Goal: Information Seeking & Learning: Learn about a topic

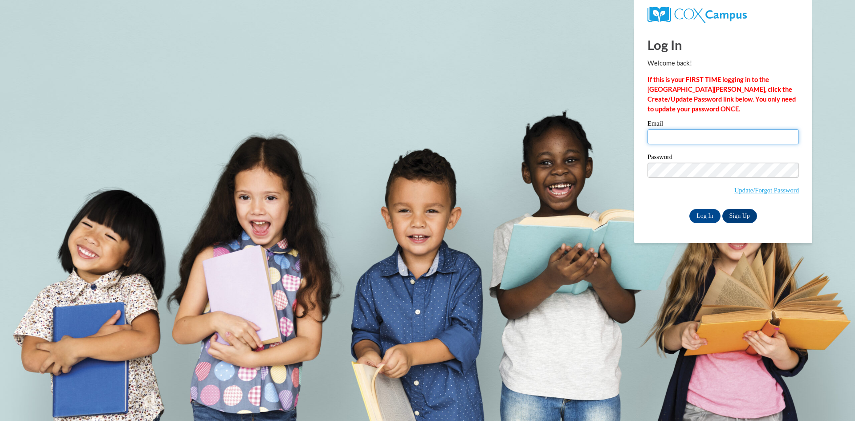
click at [664, 137] on input "Email" at bounding box center [723, 136] width 151 height 15
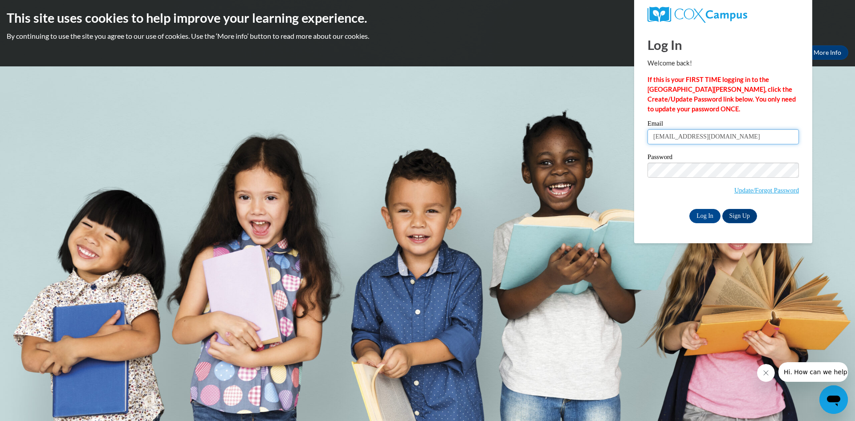
type input "duleivy@aol.com"
click at [696, 215] on input "Log In" at bounding box center [704, 216] width 31 height 14
click at [704, 216] on input "Log In" at bounding box center [704, 216] width 31 height 14
click at [709, 213] on input "Log In" at bounding box center [704, 216] width 31 height 14
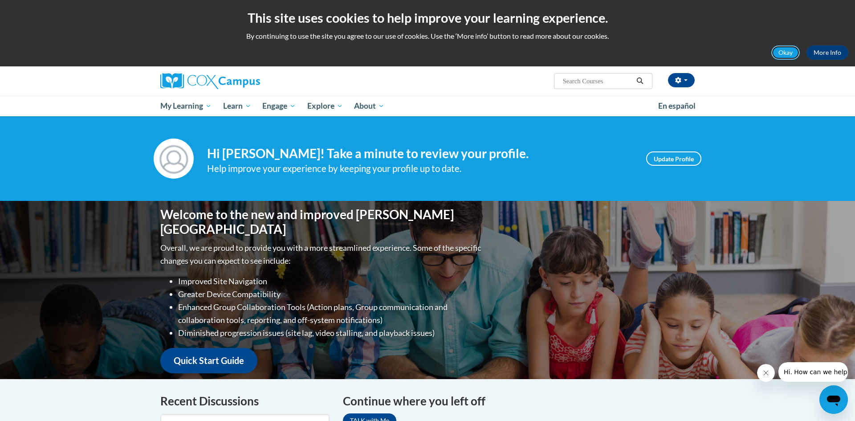
click at [787, 51] on button "Okay" at bounding box center [785, 52] width 29 height 14
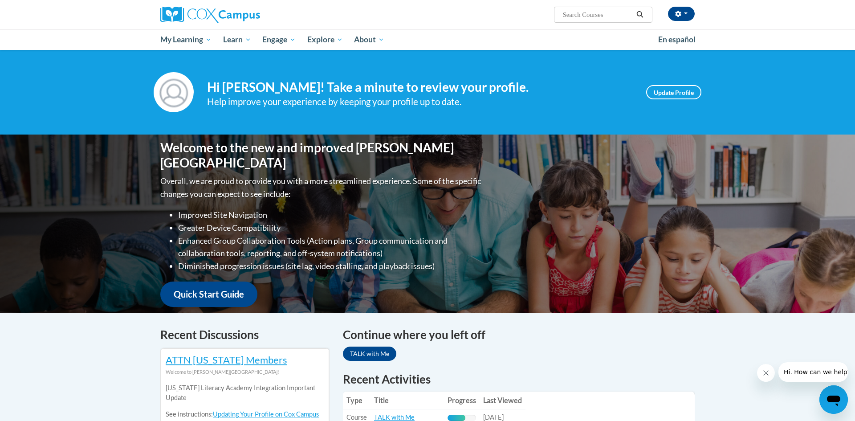
click at [200, 34] on span "My Learning" at bounding box center [185, 39] width 51 height 11
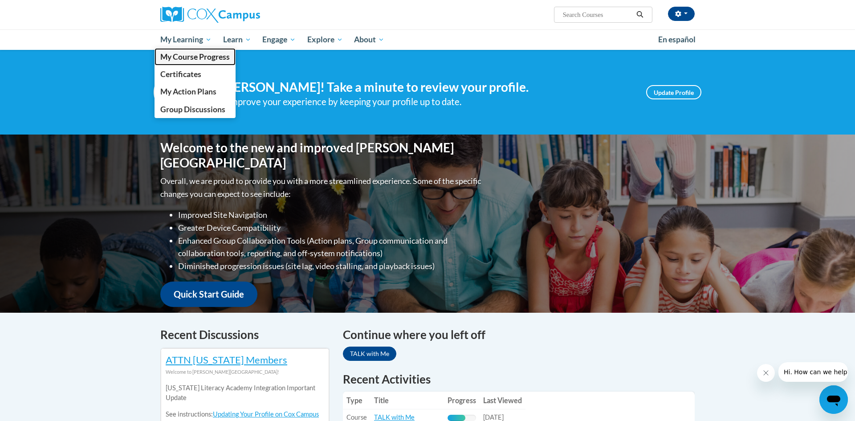
click at [201, 58] on span "My Course Progress" at bounding box center [194, 56] width 69 height 9
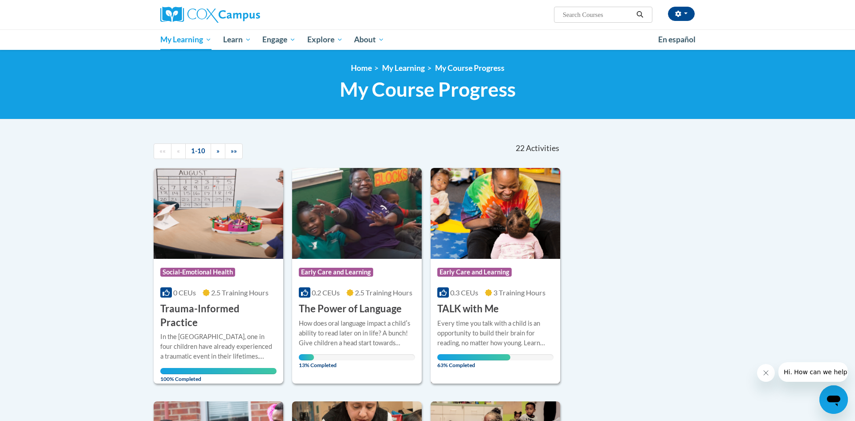
click at [527, 208] on img at bounding box center [496, 213] width 130 height 91
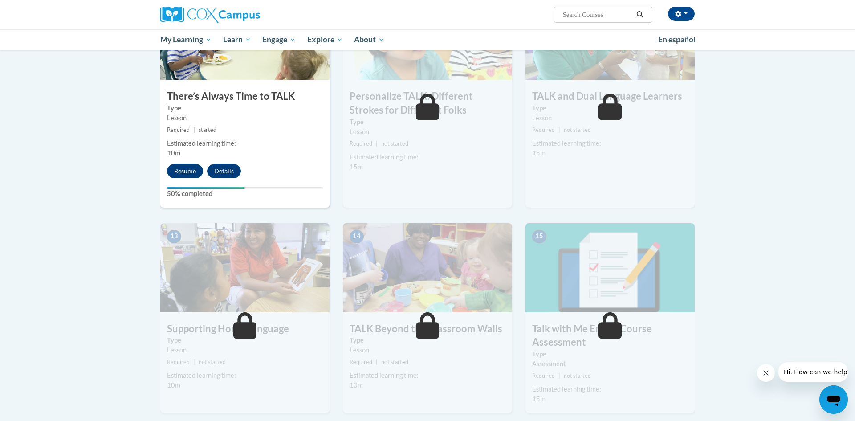
scroll to position [966, 0]
click at [179, 172] on button "Resume" at bounding box center [185, 170] width 36 height 14
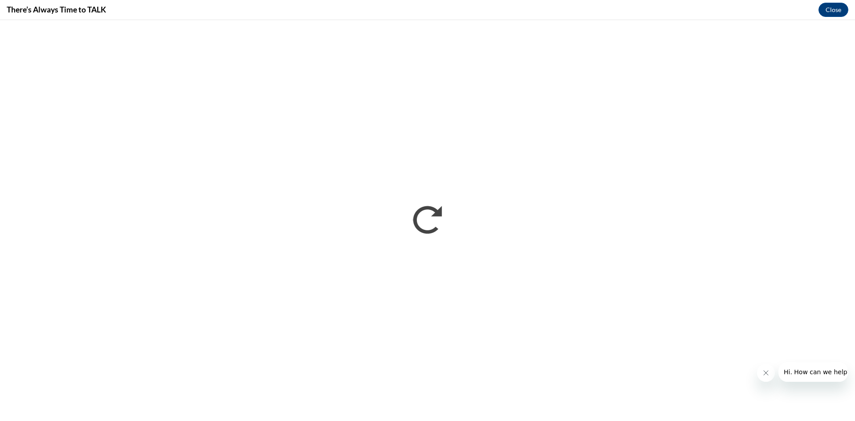
scroll to position [0, 0]
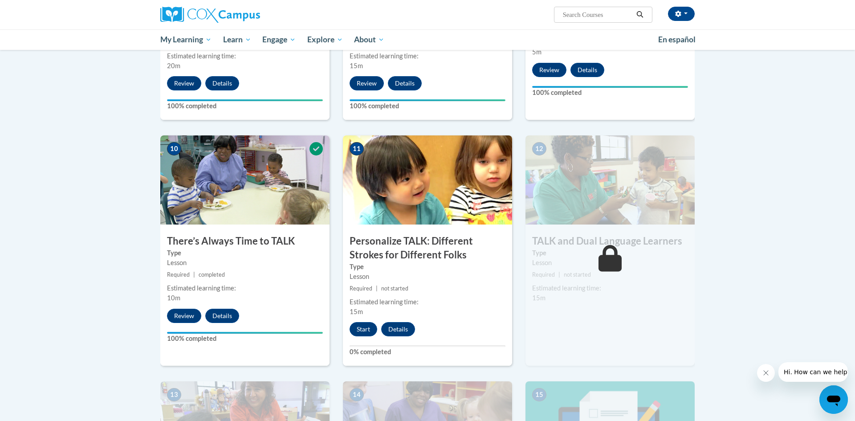
scroll to position [825, 0]
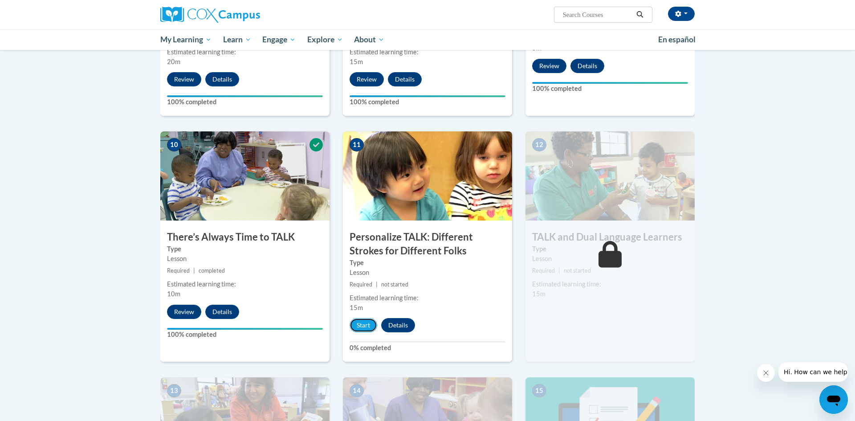
click at [366, 324] on button "Start" at bounding box center [364, 325] width 28 height 14
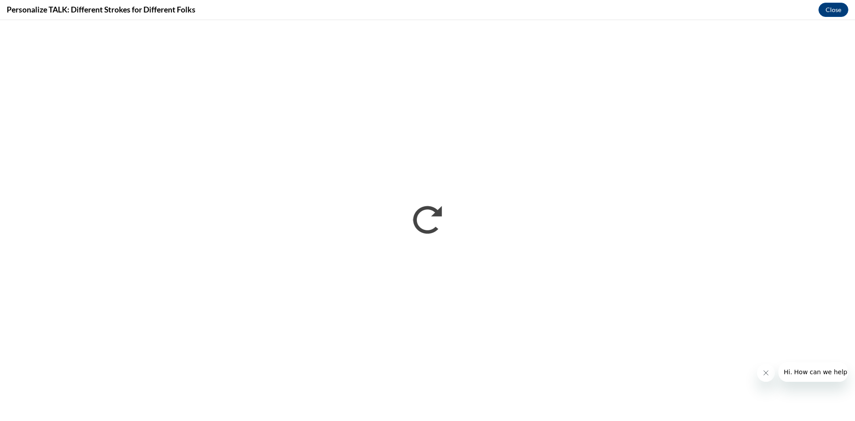
scroll to position [0, 0]
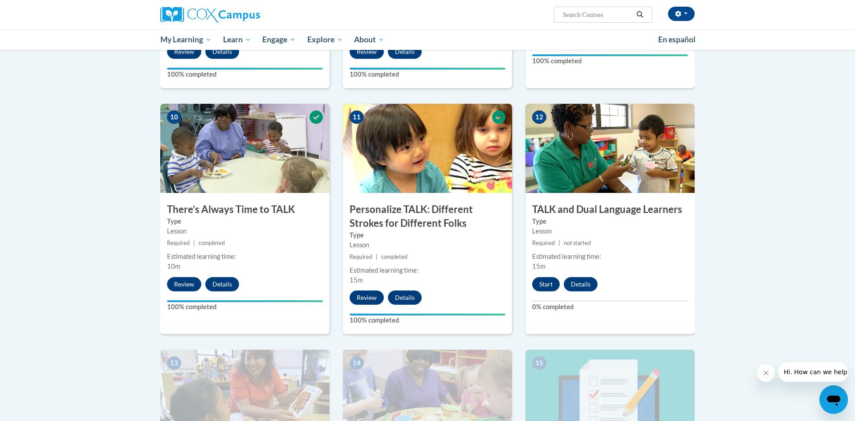
scroll to position [868, 0]
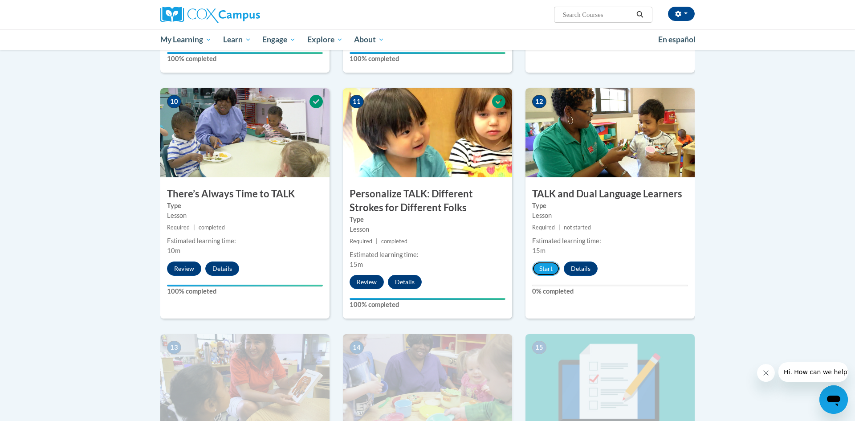
click at [551, 274] on button "Start" at bounding box center [546, 268] width 28 height 14
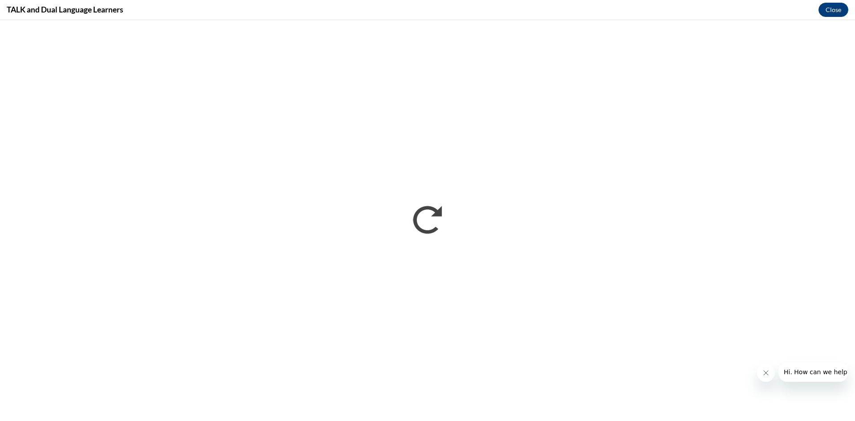
scroll to position [0, 0]
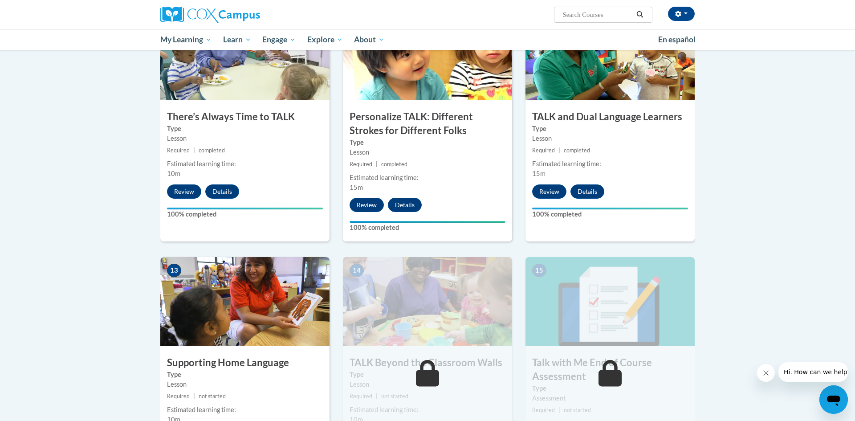
scroll to position [1075, 0]
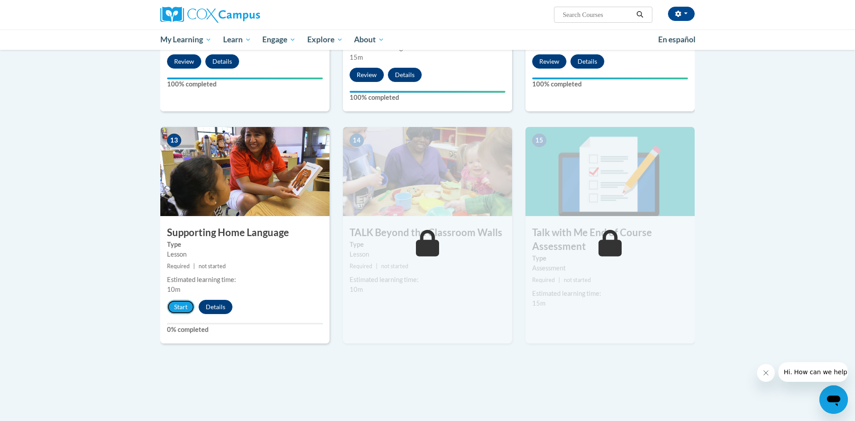
click at [183, 307] on button "Start" at bounding box center [181, 307] width 28 height 14
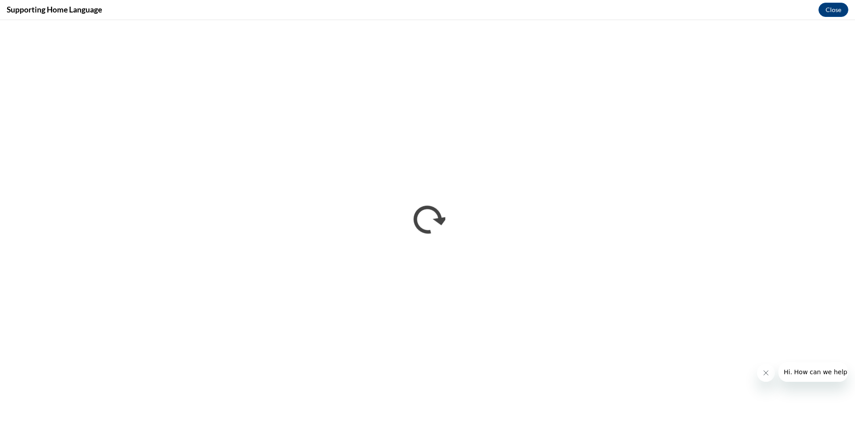
scroll to position [0, 0]
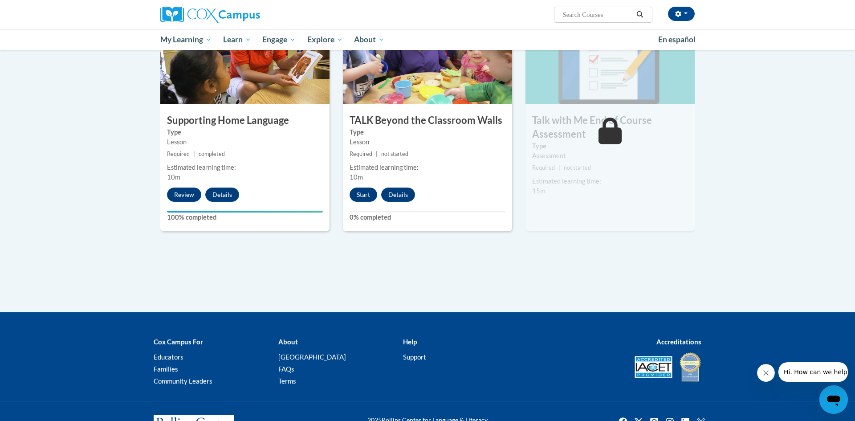
scroll to position [1181, 0]
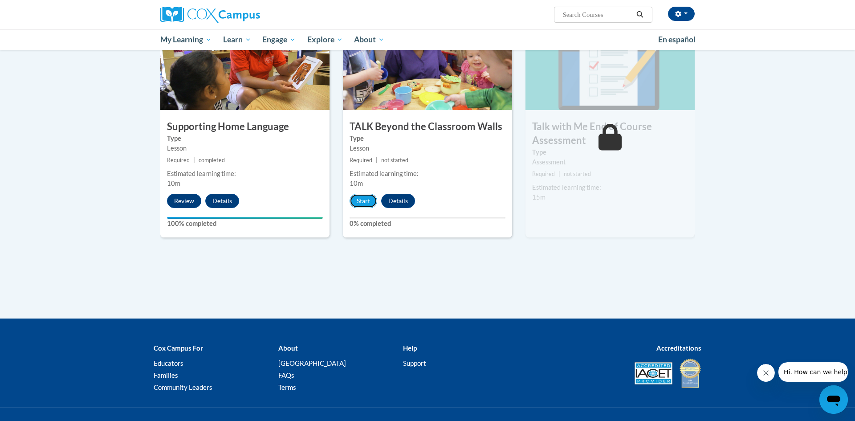
click at [370, 202] on button "Start" at bounding box center [364, 201] width 28 height 14
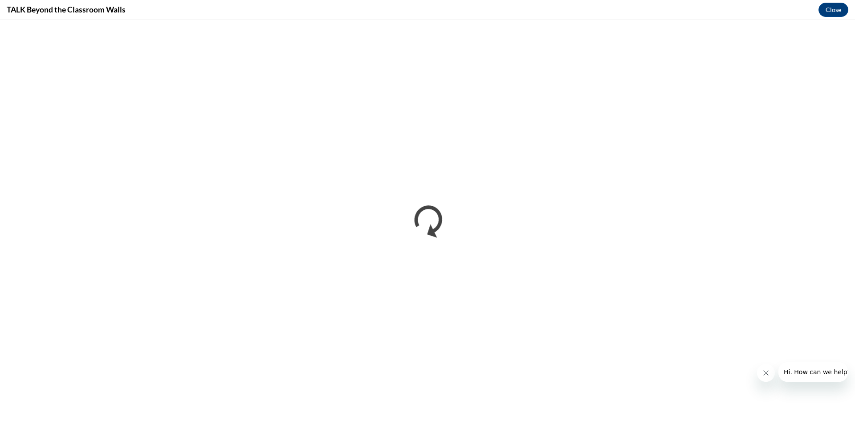
scroll to position [0, 0]
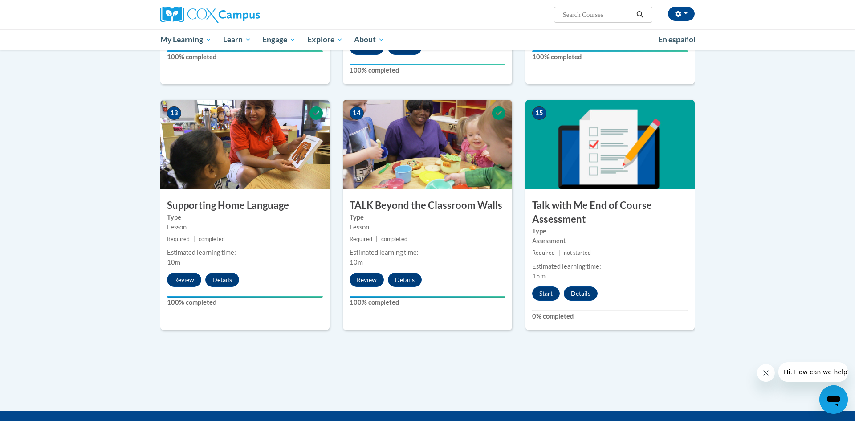
scroll to position [1103, 0]
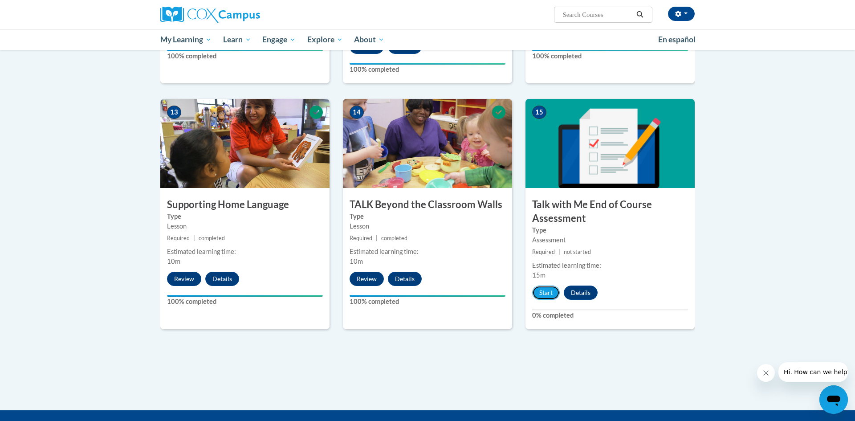
click at [551, 291] on button "Start" at bounding box center [546, 292] width 28 height 14
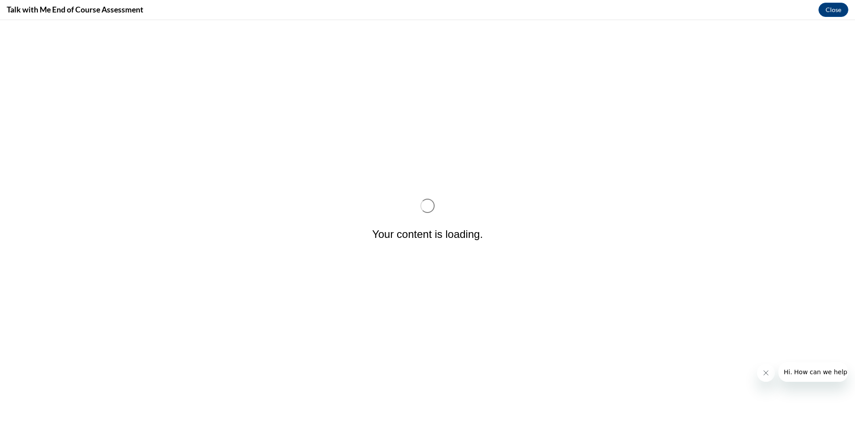
scroll to position [0, 0]
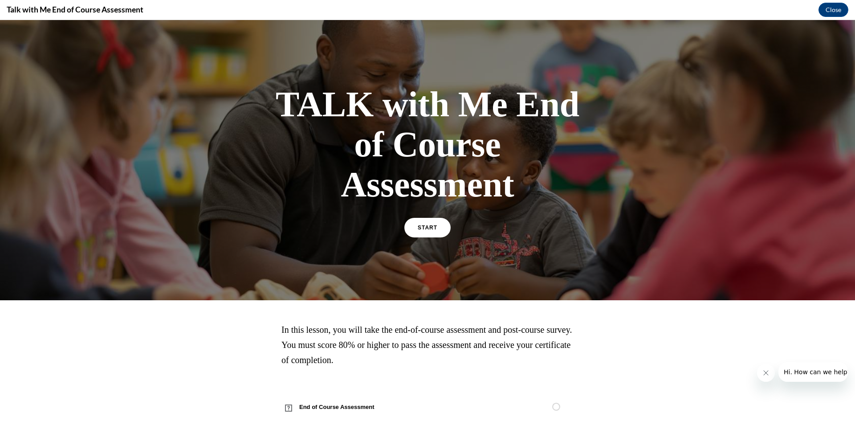
click at [441, 233] on link "START" at bounding box center [427, 228] width 46 height 20
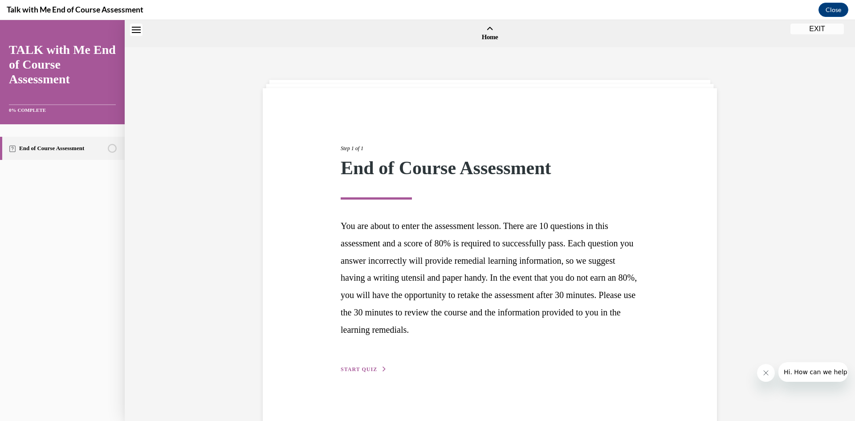
scroll to position [28, 0]
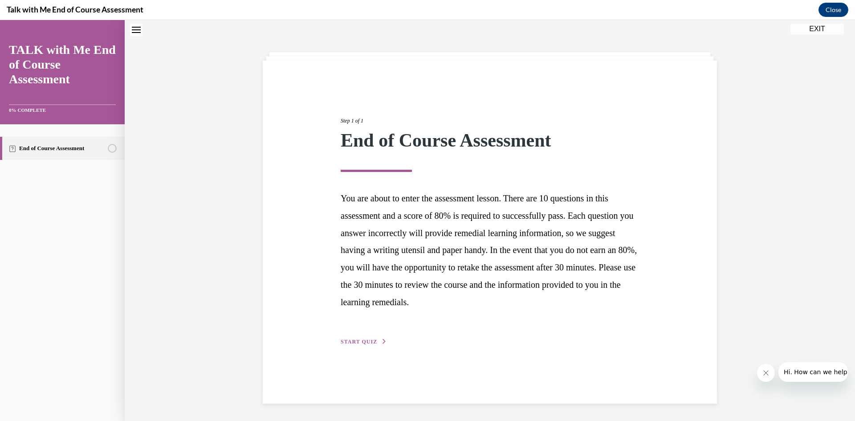
click at [383, 340] on icon "button" at bounding box center [384, 341] width 5 height 5
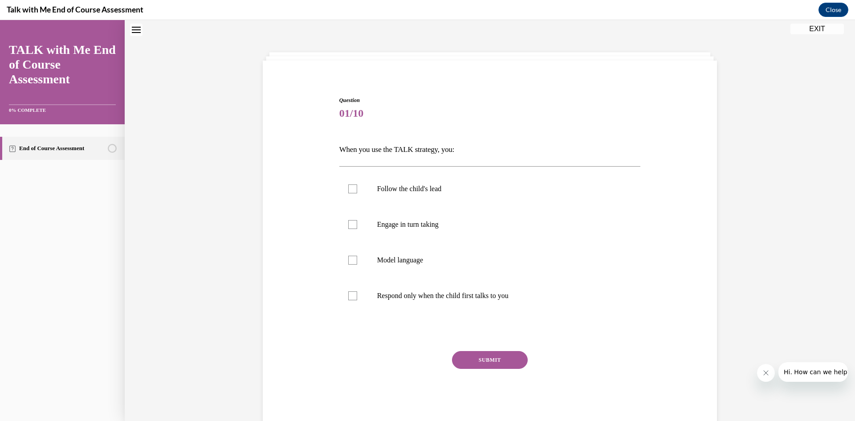
click at [425, 222] on p "Engage in turn taking" at bounding box center [497, 224] width 241 height 9
click at [357, 222] on input "Engage in turn taking" at bounding box center [352, 224] width 9 height 9
checkbox input "true"
click at [480, 357] on button "SUBMIT" at bounding box center [490, 360] width 76 height 18
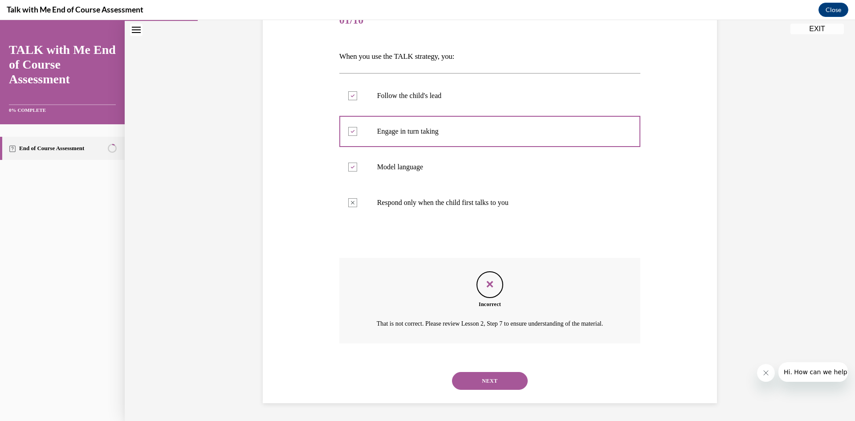
scroll to position [131, 0]
click at [493, 382] on button "NEXT" at bounding box center [490, 381] width 76 height 18
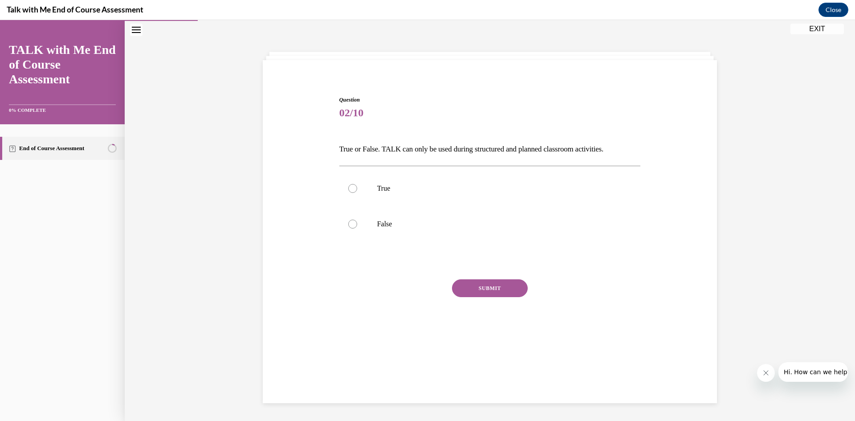
scroll to position [28, 0]
click at [379, 231] on label "False" at bounding box center [490, 224] width 302 height 36
click at [357, 228] on input "False" at bounding box center [352, 224] width 9 height 9
radio input "true"
click at [492, 290] on button "SUBMIT" at bounding box center [490, 288] width 76 height 18
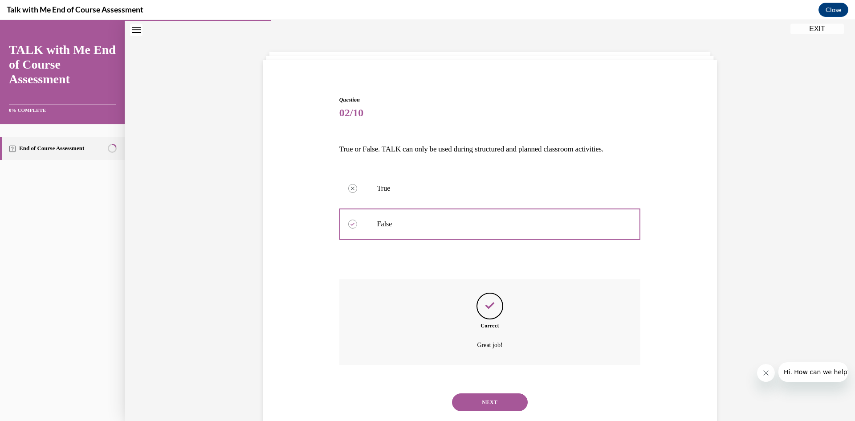
scroll to position [49, 0]
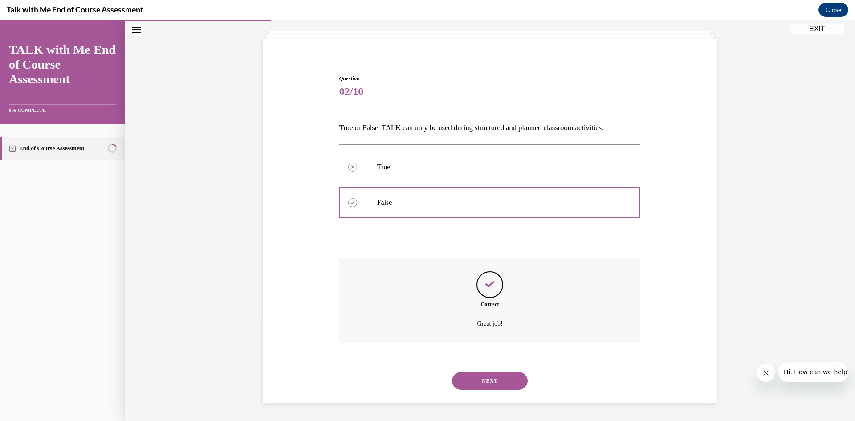
click at [496, 384] on button "NEXT" at bounding box center [490, 381] width 76 height 18
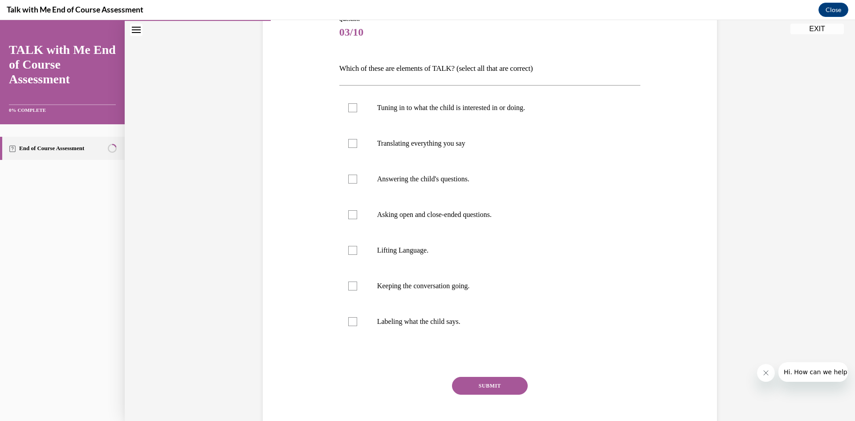
scroll to position [110, 0]
click at [493, 213] on p "Asking open and close-ended questions." at bounding box center [497, 212] width 241 height 9
click at [357, 213] on input "Asking open and close-ended questions." at bounding box center [352, 212] width 9 height 9
checkbox input "true"
click at [418, 249] on p "Lifting Language." at bounding box center [497, 248] width 241 height 9
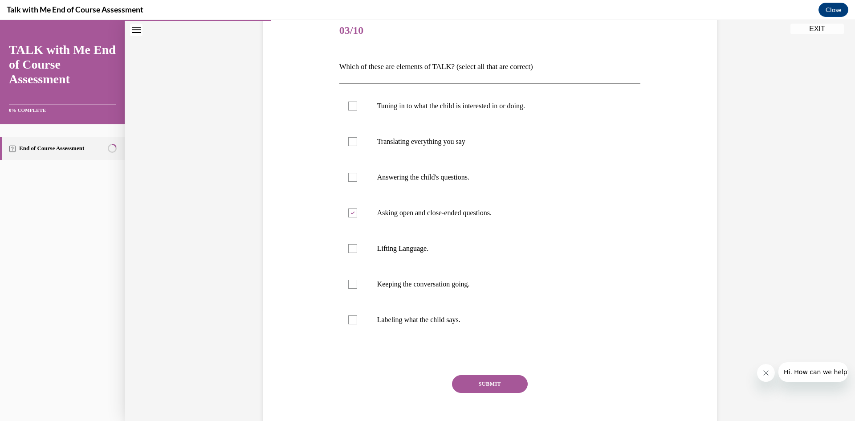
click at [357, 249] on input "Lifting Language." at bounding box center [352, 248] width 9 height 9
checkbox input "true"
click at [462, 282] on p "Keeping the conversation going." at bounding box center [497, 284] width 241 height 9
click at [357, 282] on input "Keeping the conversation going." at bounding box center [352, 284] width 9 height 9
checkbox input "true"
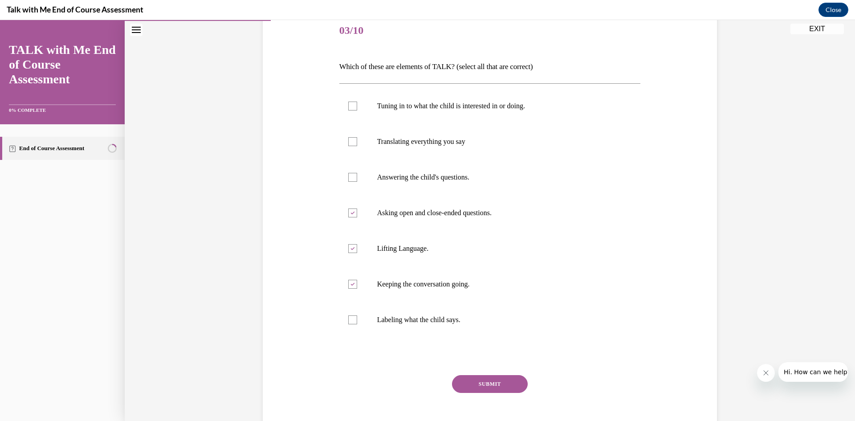
click at [451, 326] on label "Labeling what the child says." at bounding box center [490, 320] width 302 height 36
click at [357, 324] on input "Labeling what the child says." at bounding box center [352, 319] width 9 height 9
checkbox input "true"
click at [497, 382] on button "SUBMIT" at bounding box center [490, 384] width 76 height 18
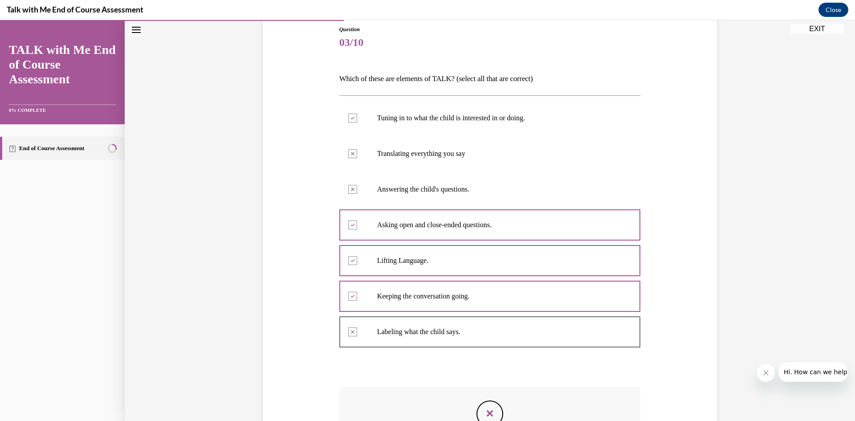
scroll to position [73, 0]
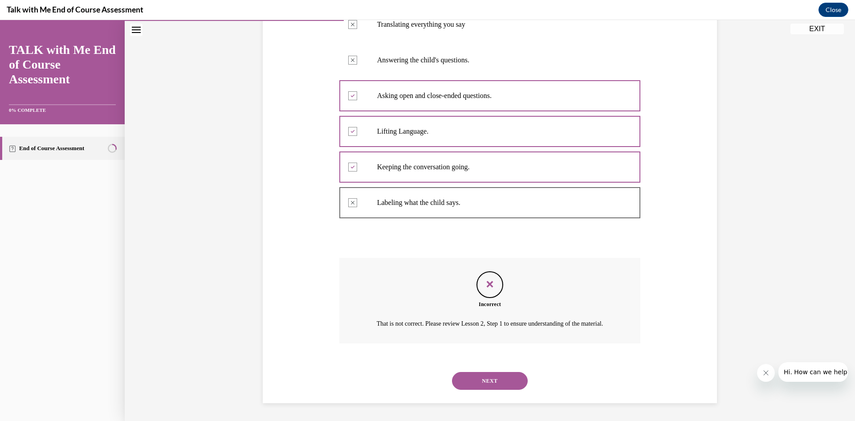
click at [516, 373] on button "NEXT" at bounding box center [490, 381] width 76 height 18
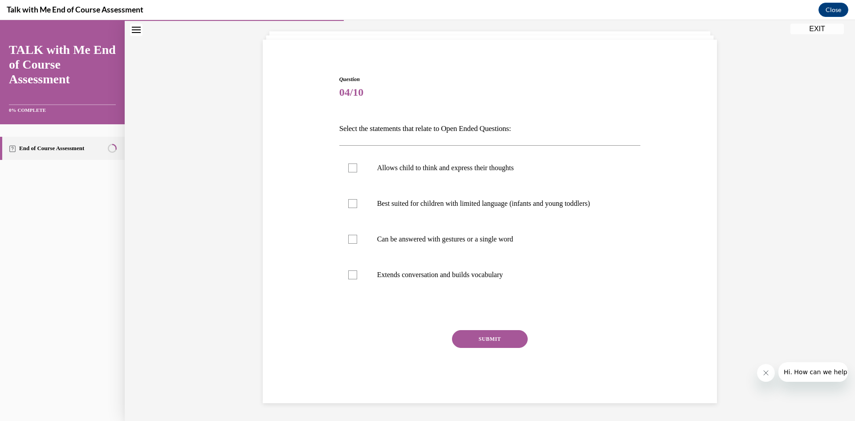
scroll to position [49, 0]
click at [495, 237] on p "Can be answered with gestures or a single word" at bounding box center [497, 239] width 241 height 9
click at [357, 237] on input "Can be answered with gestures or a single word" at bounding box center [352, 239] width 9 height 9
checkbox input "true"
click at [460, 176] on label "Allows child to think and express their thoughts" at bounding box center [490, 168] width 302 height 36
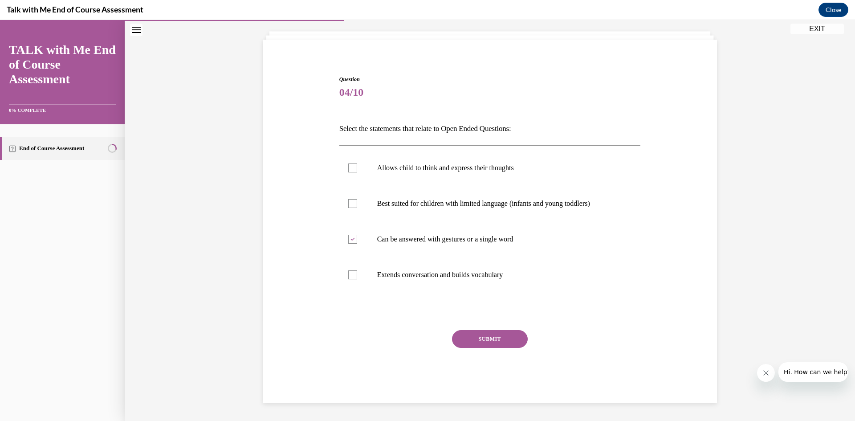
click at [357, 172] on input "Allows child to think and express their thoughts" at bounding box center [352, 167] width 9 height 9
checkbox input "true"
click at [461, 276] on p "Extends conversation and builds vocabulary" at bounding box center [497, 274] width 241 height 9
click at [357, 276] on input "Extends conversation and builds vocabulary" at bounding box center [352, 274] width 9 height 9
checkbox input "true"
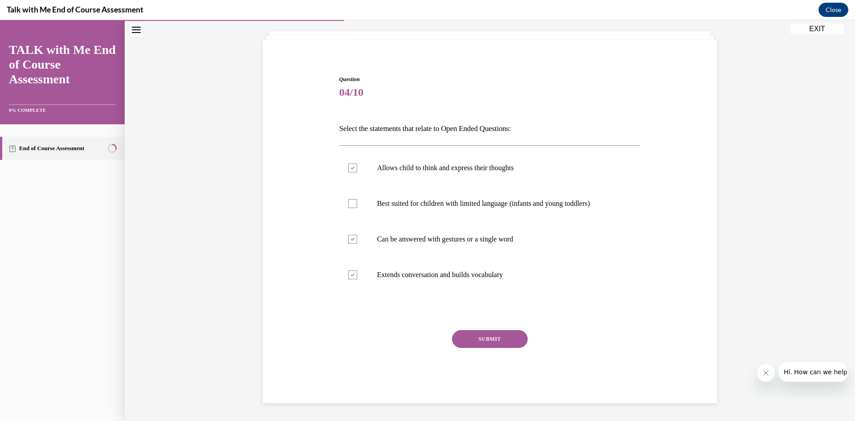
click at [482, 338] on button "SUBMIT" at bounding box center [490, 339] width 76 height 18
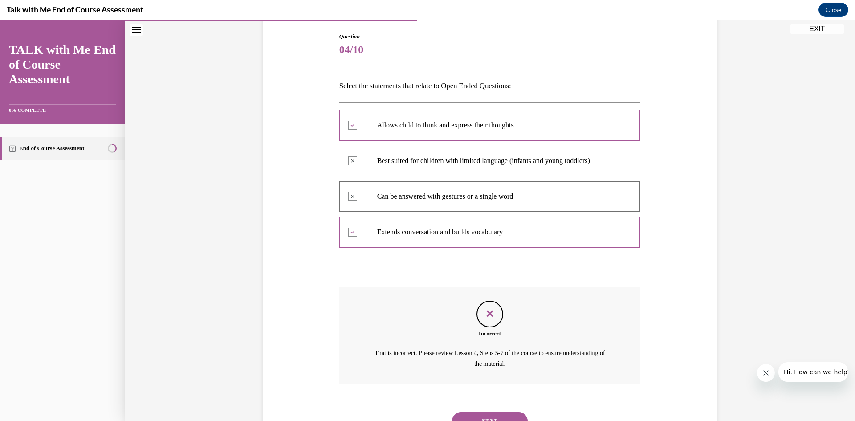
scroll to position [131, 0]
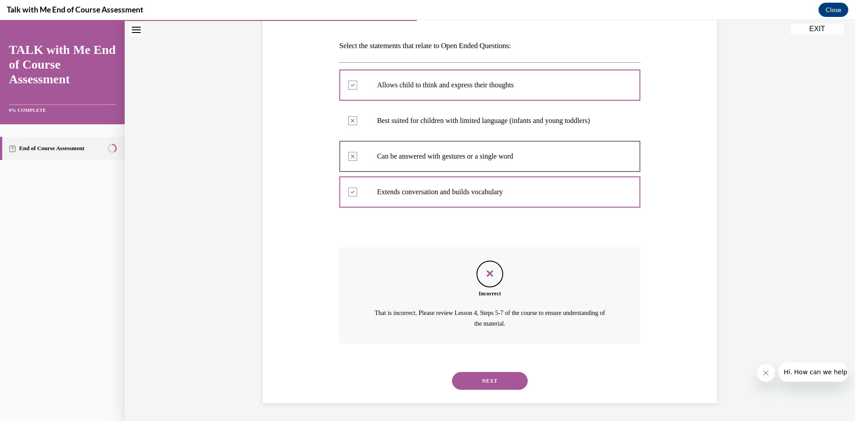
click at [501, 378] on button "NEXT" at bounding box center [490, 381] width 76 height 18
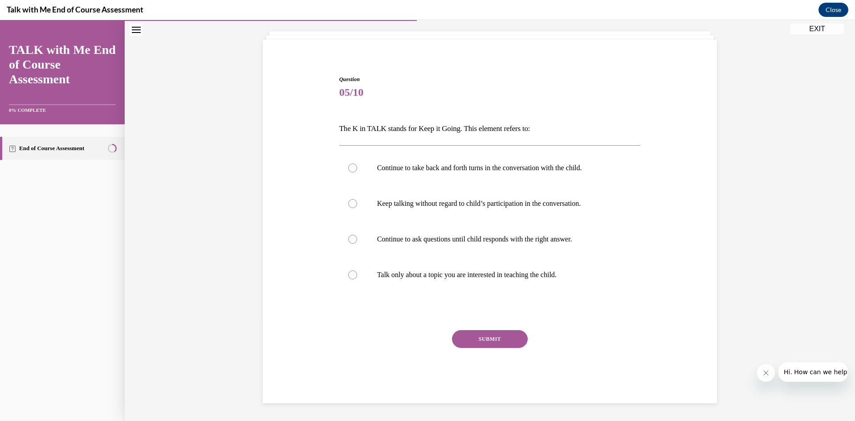
scroll to position [49, 0]
click at [432, 244] on label "Continue to ask questions until child responds with the right answer." at bounding box center [490, 239] width 302 height 36
click at [357, 244] on input "Continue to ask questions until child responds with the right answer." at bounding box center [352, 239] width 9 height 9
radio input "true"
click at [487, 330] on button "SUBMIT" at bounding box center [490, 339] width 76 height 18
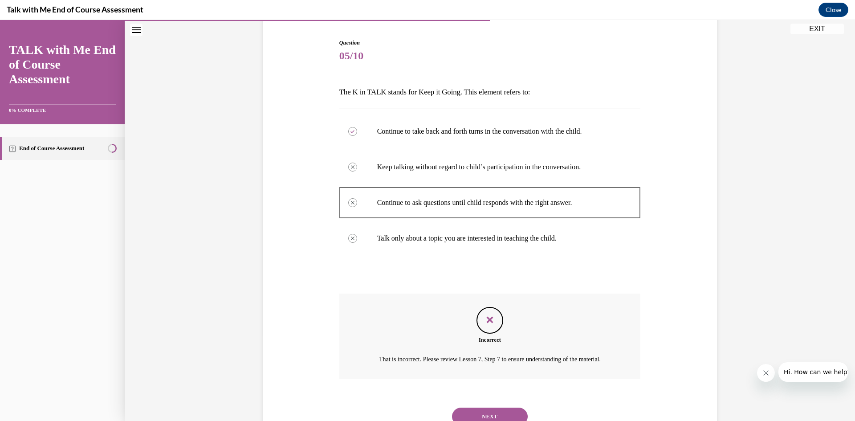
scroll to position [83, 0]
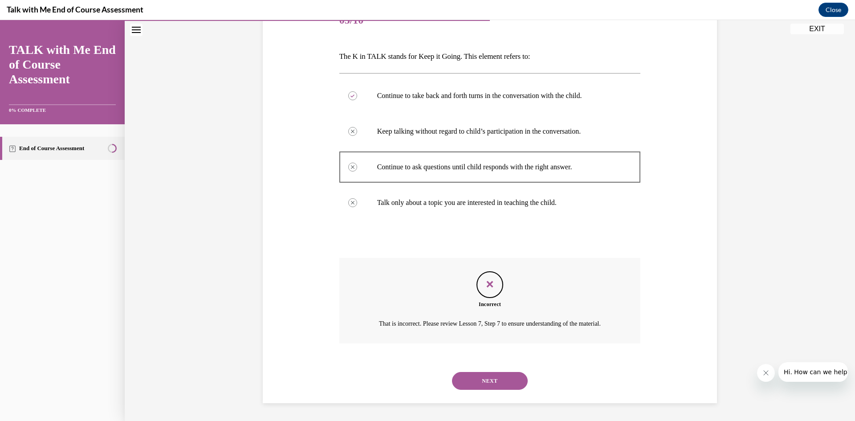
click at [500, 389] on button "NEXT" at bounding box center [490, 381] width 76 height 18
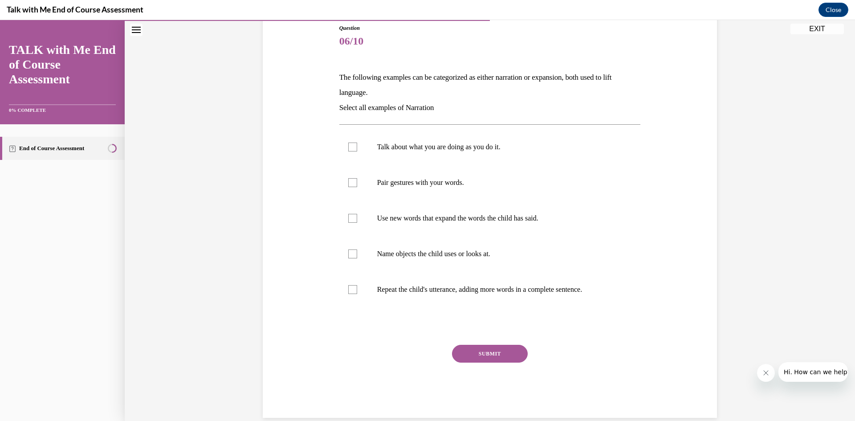
scroll to position [97, 0]
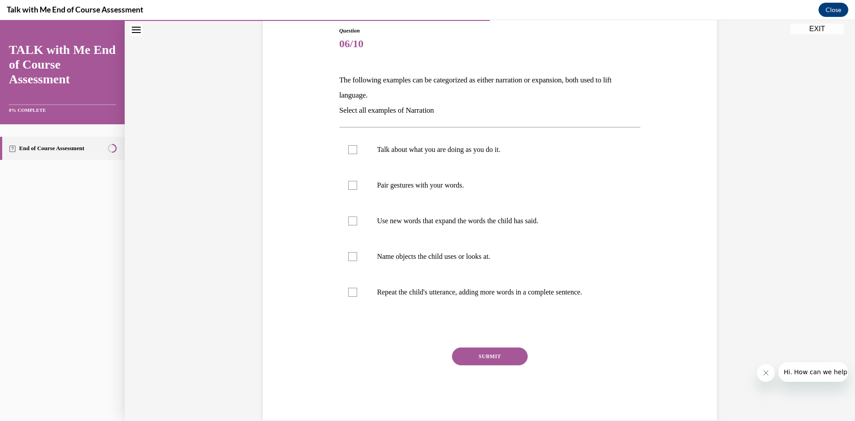
click at [465, 183] on p "Pair gestures with your words." at bounding box center [497, 185] width 241 height 9
click at [357, 183] on input "Pair gestures with your words." at bounding box center [352, 185] width 9 height 9
checkbox input "true"
click at [457, 154] on p "Talk about what you are doing as you do it." at bounding box center [497, 149] width 241 height 9
click at [357, 154] on input "Talk about what you are doing as you do it." at bounding box center [352, 149] width 9 height 9
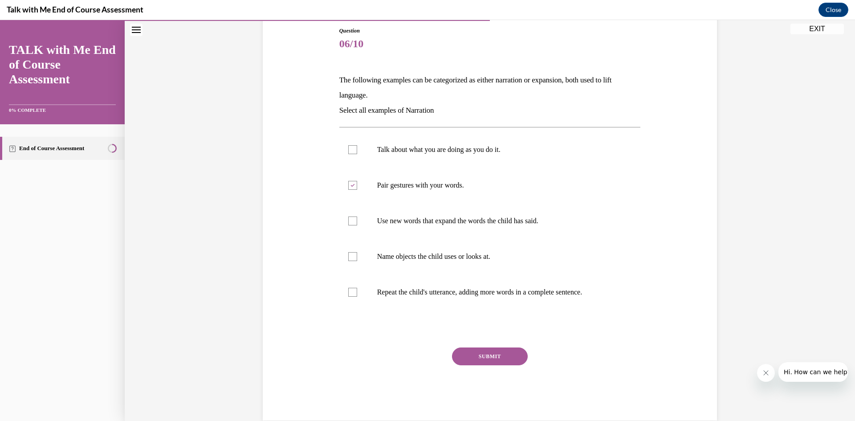
checkbox input "true"
click at [443, 217] on p "Use new words that expand the words the child has said." at bounding box center [497, 220] width 241 height 9
click at [357, 217] on input "Use new words that expand the words the child has said." at bounding box center [352, 220] width 9 height 9
checkbox input "true"
click at [426, 256] on p "Name objects the child uses or looks at." at bounding box center [497, 256] width 241 height 9
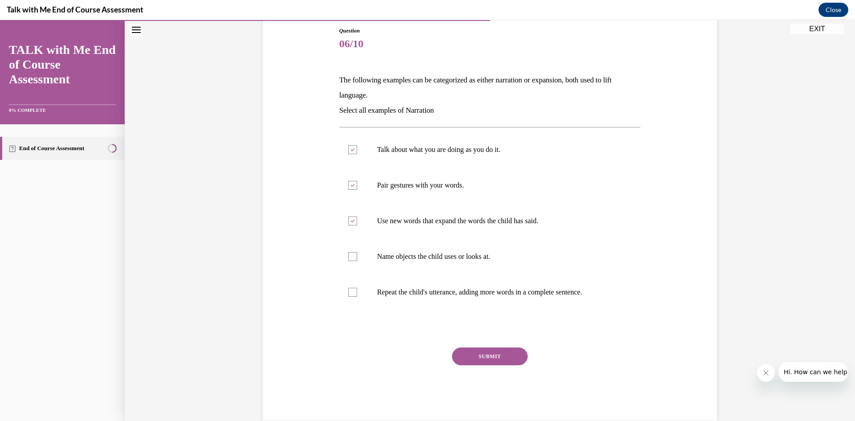
click at [357, 256] on input "Name objects the child uses or looks at." at bounding box center [352, 256] width 9 height 9
checkbox input "true"
click at [456, 293] on p "Repeat the child's utterance, adding more words in a complete sentence." at bounding box center [497, 292] width 241 height 9
click at [357, 293] on input "Repeat the child's utterance, adding more words in a complete sentence." at bounding box center [352, 292] width 9 height 9
checkbox input "true"
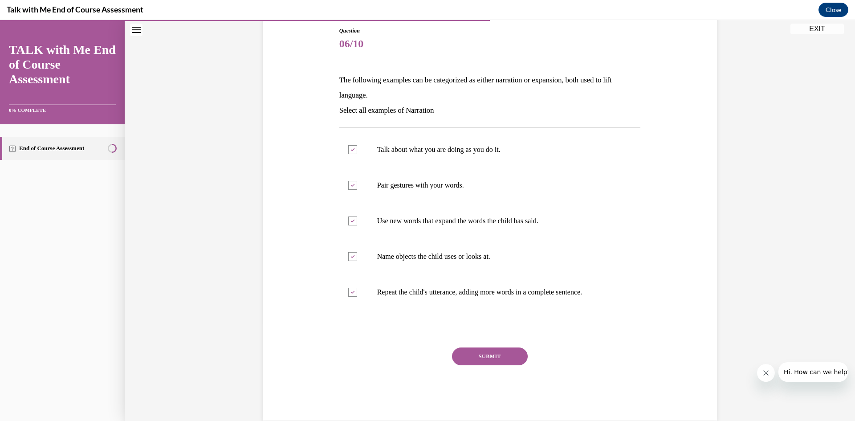
click at [501, 359] on button "SUBMIT" at bounding box center [490, 356] width 76 height 18
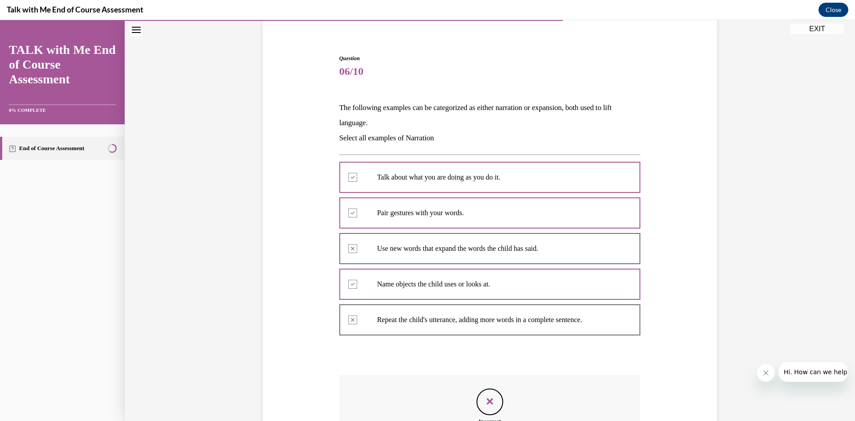
scroll to position [69, 0]
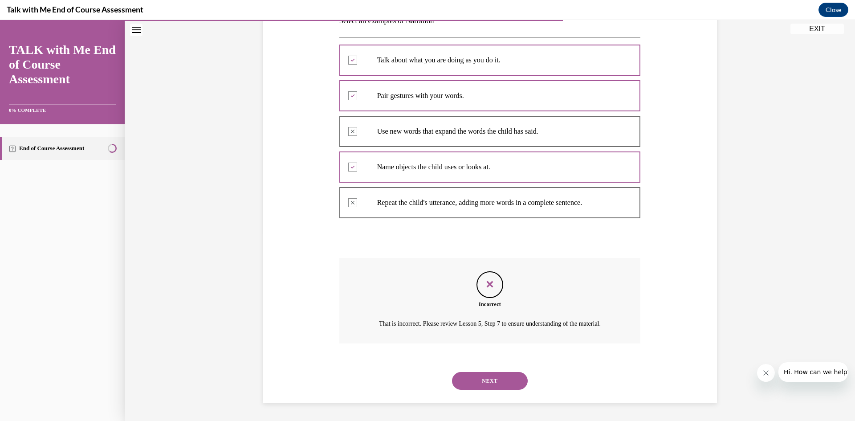
click at [496, 377] on button "NEXT" at bounding box center [490, 381] width 76 height 18
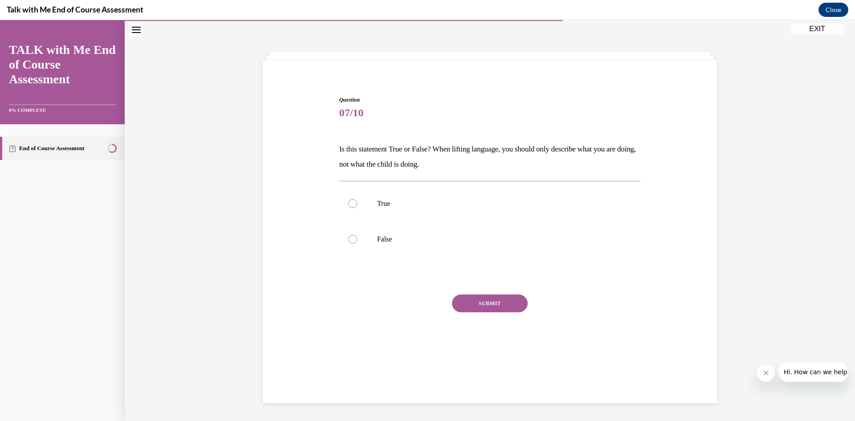
scroll to position [28, 0]
click at [385, 234] on label "False" at bounding box center [490, 239] width 302 height 36
click at [357, 235] on input "False" at bounding box center [352, 239] width 9 height 9
radio input "true"
click at [500, 300] on button "SUBMIT" at bounding box center [490, 303] width 76 height 18
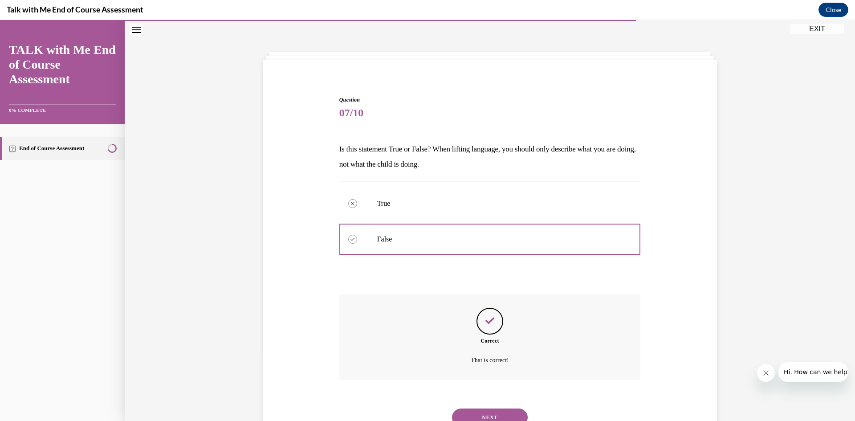
scroll to position [65, 0]
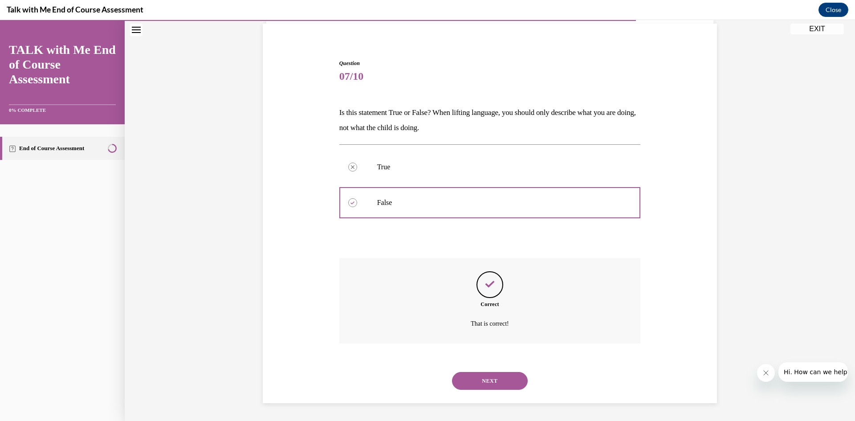
click at [507, 378] on button "NEXT" at bounding box center [490, 381] width 76 height 18
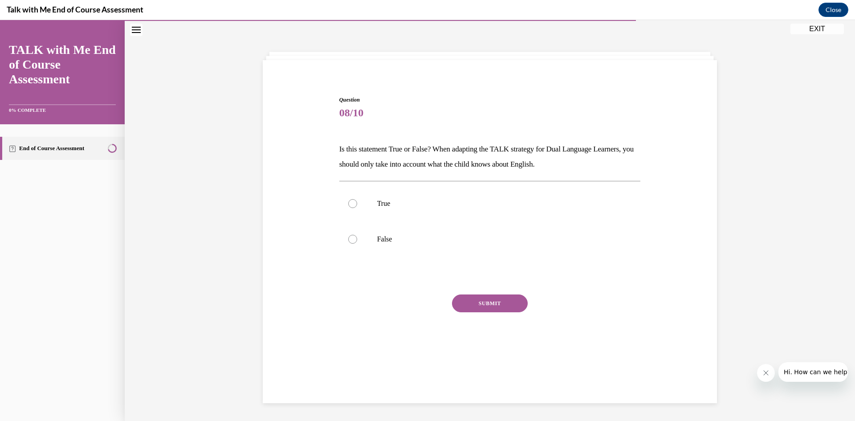
click at [386, 200] on p "True" at bounding box center [497, 203] width 241 height 9
click at [357, 200] on input "True" at bounding box center [352, 203] width 9 height 9
radio input "true"
click at [494, 303] on button "SUBMIT" at bounding box center [490, 303] width 76 height 18
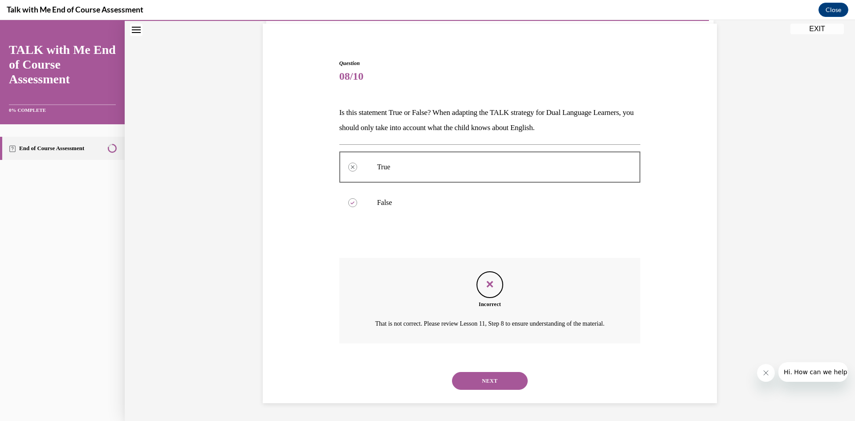
scroll to position [75, 0]
click at [507, 379] on button "NEXT" at bounding box center [490, 381] width 76 height 18
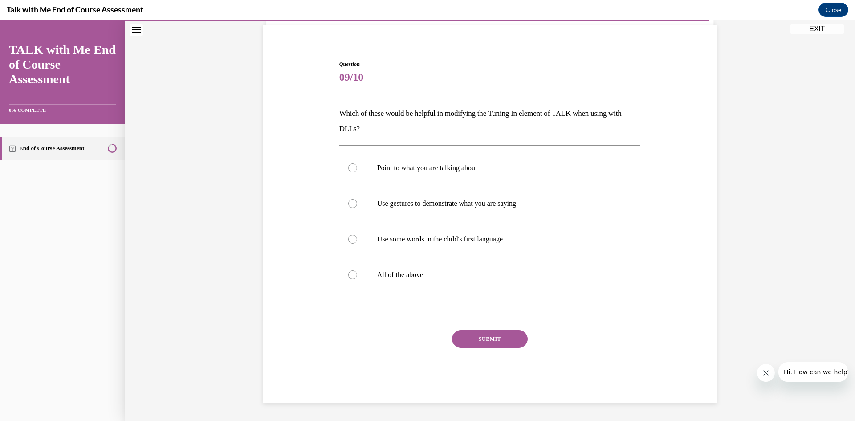
scroll to position [36, 0]
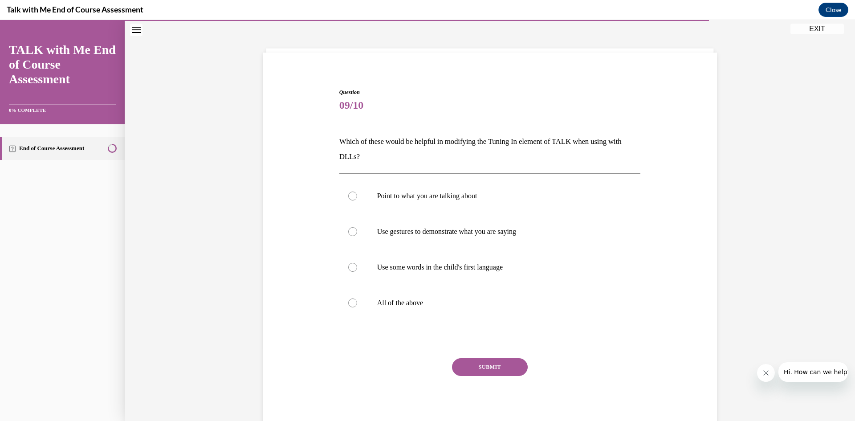
click at [408, 302] on p "All of the above" at bounding box center [497, 302] width 241 height 9
click at [357, 302] on input "All of the above" at bounding box center [352, 302] width 9 height 9
radio input "true"
click at [488, 372] on button "SUBMIT" at bounding box center [490, 367] width 76 height 18
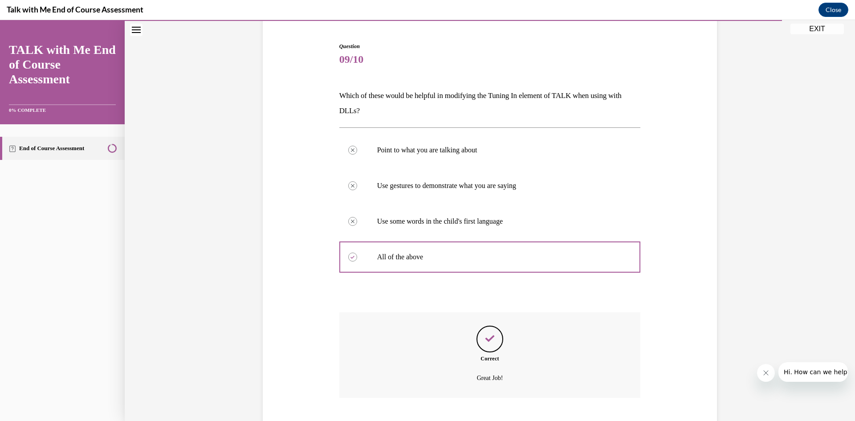
scroll to position [136, 0]
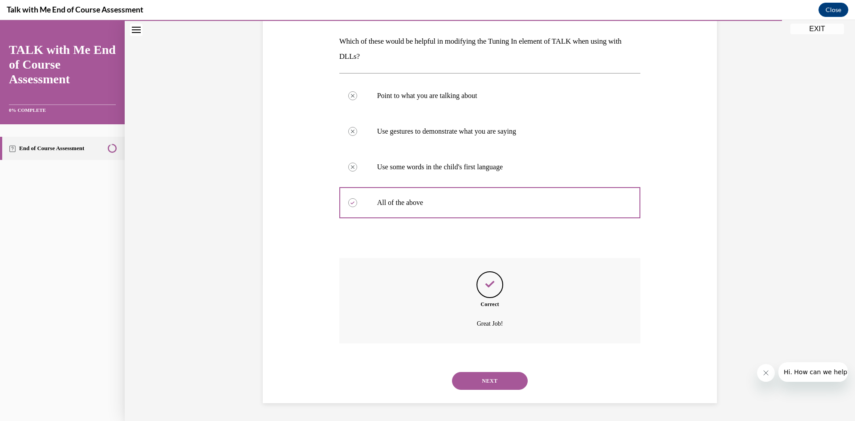
click at [506, 373] on button "NEXT" at bounding box center [490, 381] width 76 height 18
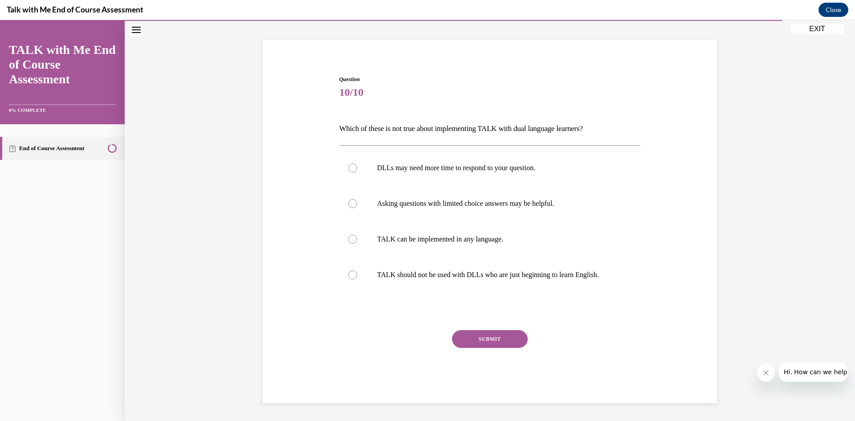
scroll to position [49, 0]
click at [438, 206] on p "Asking questions with limited choice answers may be helpful." at bounding box center [497, 203] width 241 height 9
click at [357, 206] on input "Asking questions with limited choice answers may be helpful." at bounding box center [352, 203] width 9 height 9
radio input "true"
click at [476, 336] on button "SUBMIT" at bounding box center [490, 339] width 76 height 18
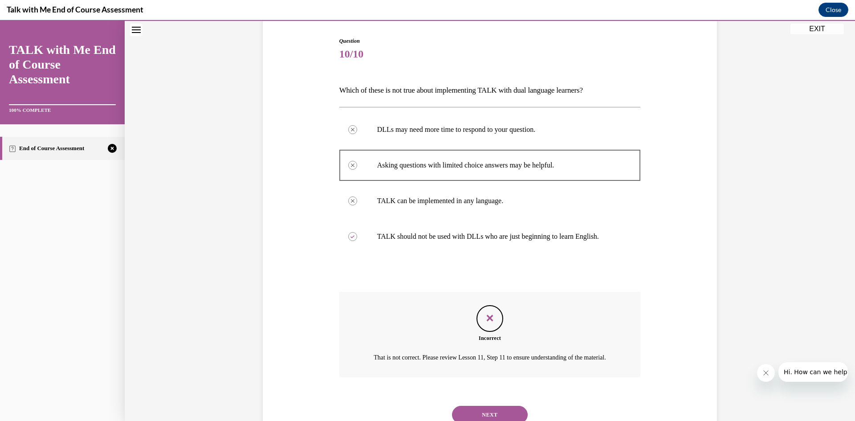
scroll to position [131, 0]
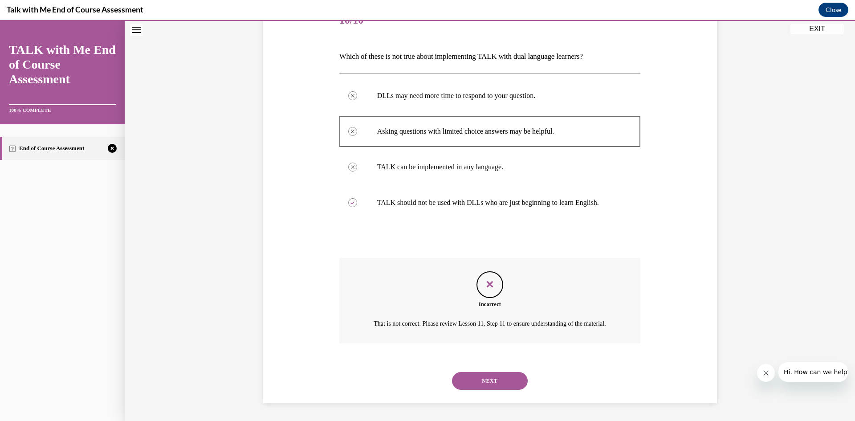
click at [501, 375] on button "NEXT" at bounding box center [490, 381] width 76 height 18
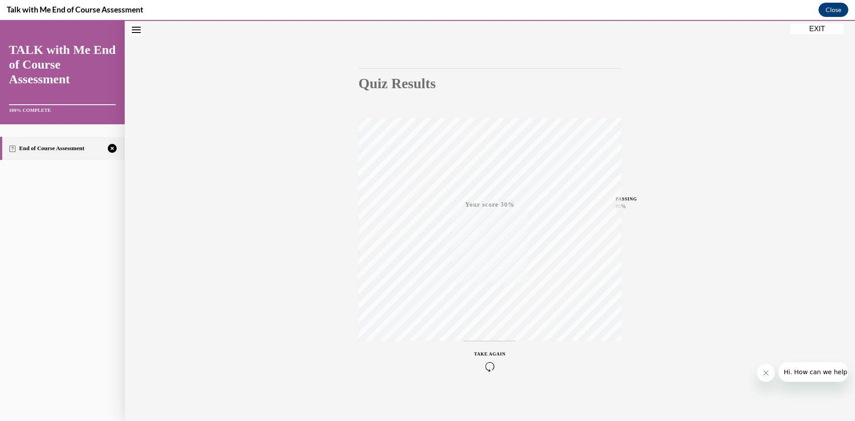
click at [490, 362] on icon "button" at bounding box center [490, 367] width 32 height 10
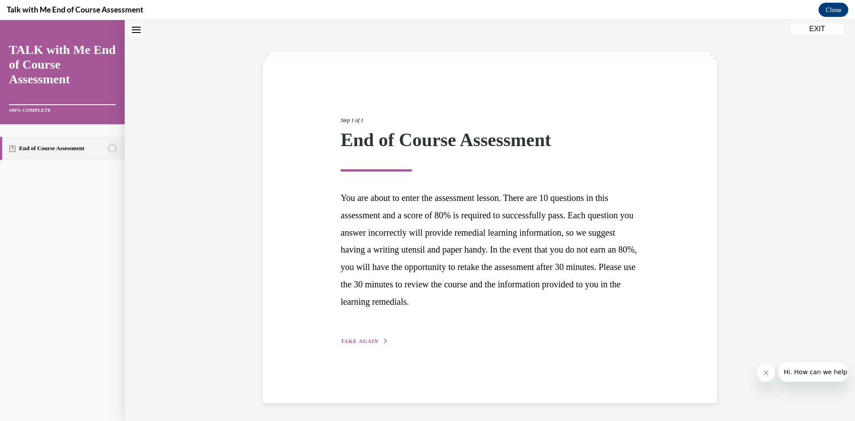
scroll to position [28, 0]
click at [367, 341] on span "TAKE AGAIN" at bounding box center [360, 341] width 38 height 6
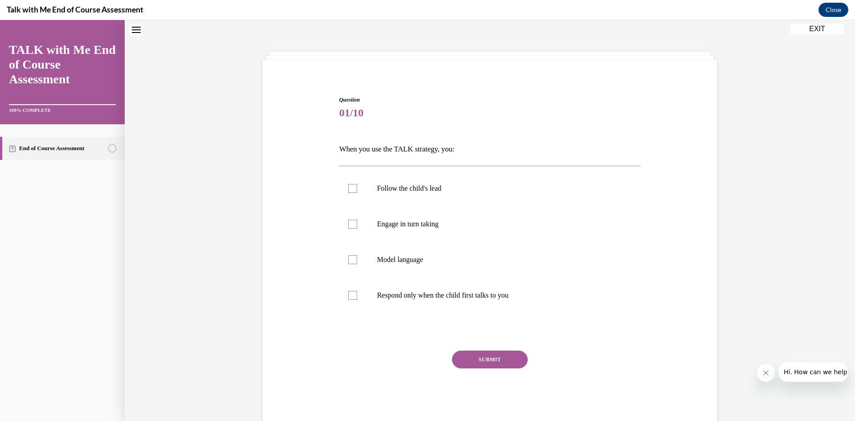
click at [412, 191] on p "Follow the child's lead" at bounding box center [497, 188] width 241 height 9
click at [357, 191] on input "Follow the child's lead" at bounding box center [352, 188] width 9 height 9
checkbox input "true"
click at [402, 221] on p "Engage in turn taking" at bounding box center [497, 224] width 241 height 9
click at [357, 221] on input "Engage in turn taking" at bounding box center [352, 224] width 9 height 9
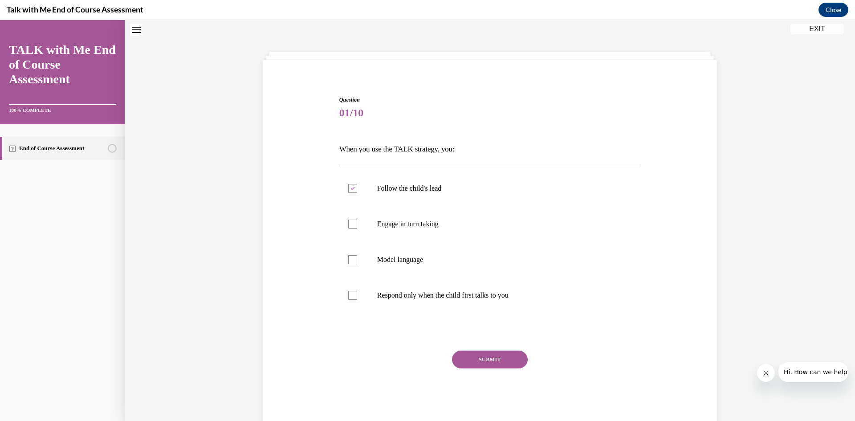
checkbox input "true"
click at [393, 253] on label "Model language" at bounding box center [490, 260] width 302 height 36
click at [357, 255] on input "Model language" at bounding box center [352, 259] width 9 height 9
checkbox input "true"
click at [482, 359] on button "SUBMIT" at bounding box center [490, 359] width 76 height 18
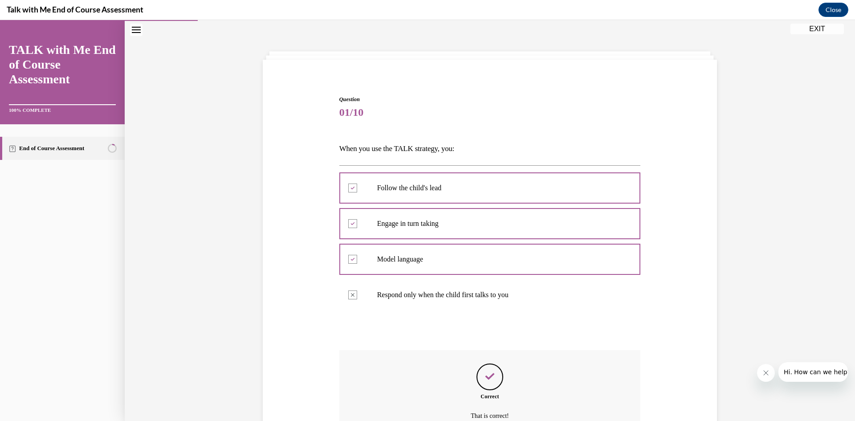
scroll to position [121, 0]
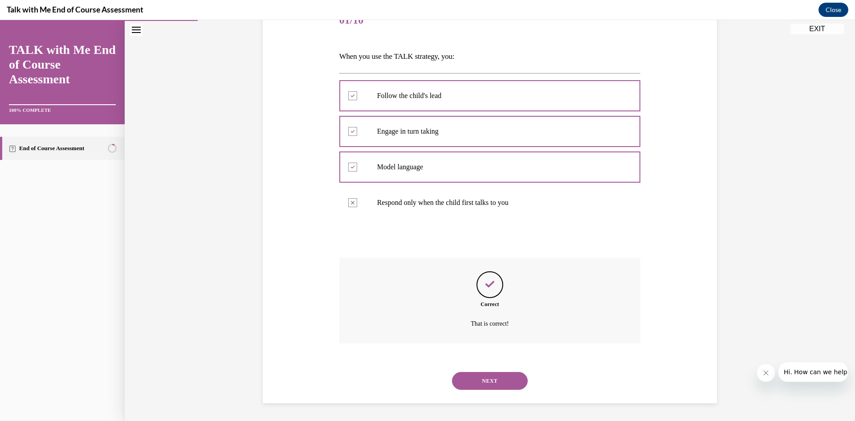
click at [491, 383] on button "NEXT" at bounding box center [490, 381] width 76 height 18
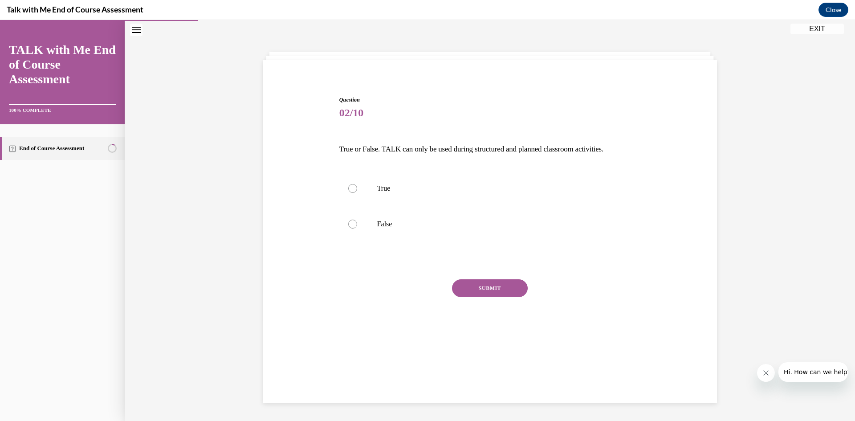
scroll to position [28, 0]
click at [388, 227] on p "False" at bounding box center [497, 224] width 241 height 9
click at [357, 227] on input "False" at bounding box center [352, 224] width 9 height 9
radio input "true"
click at [490, 288] on button "SUBMIT" at bounding box center [490, 288] width 76 height 18
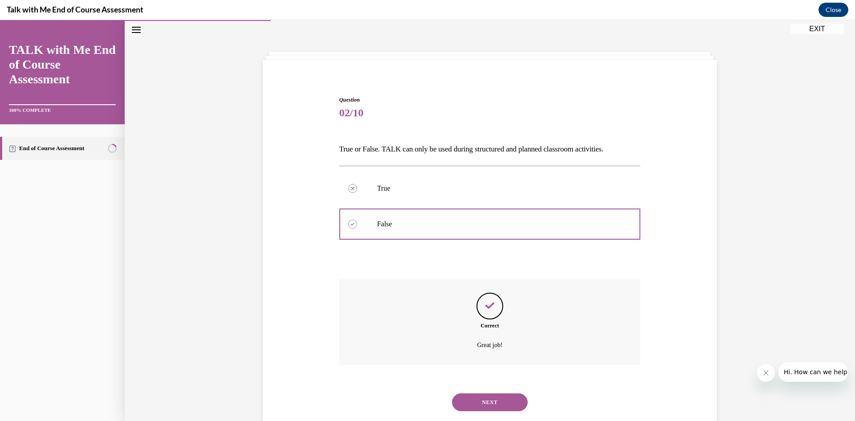
scroll to position [49, 0]
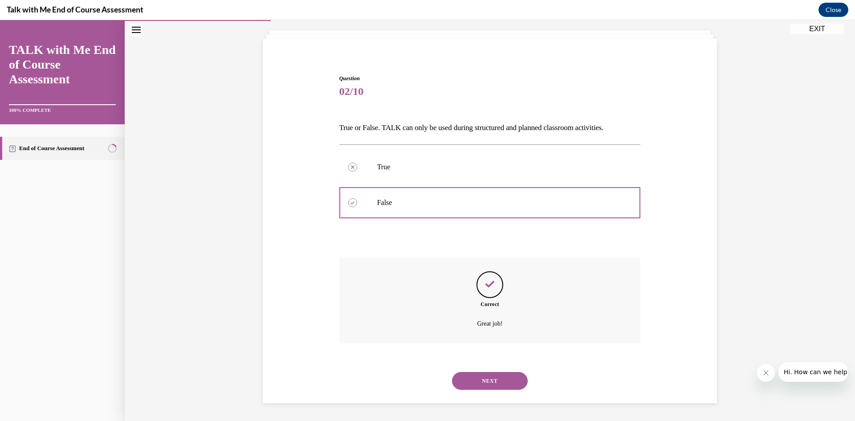
click at [495, 379] on button "NEXT" at bounding box center [490, 381] width 76 height 18
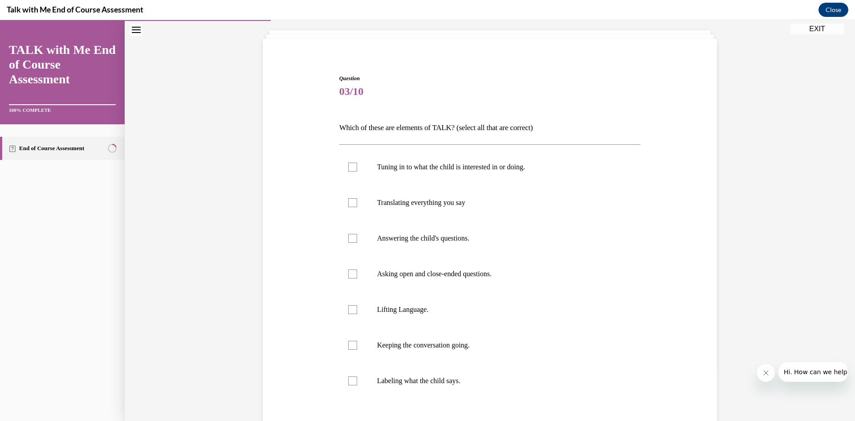
scroll to position [47, 0]
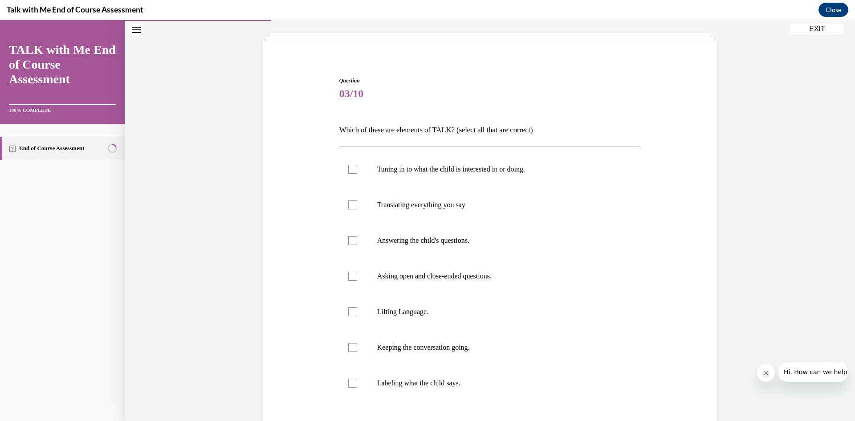
click at [359, 168] on label "Tuning in to what the child is interested in or doing." at bounding box center [490, 169] width 302 height 36
click at [357, 168] on input "Tuning in to what the child is interested in or doing." at bounding box center [352, 169] width 9 height 9
checkbox input "true"
click at [402, 277] on p "Asking open and close-ended questions." at bounding box center [497, 276] width 241 height 9
click at [357, 277] on input "Asking open and close-ended questions." at bounding box center [352, 276] width 9 height 9
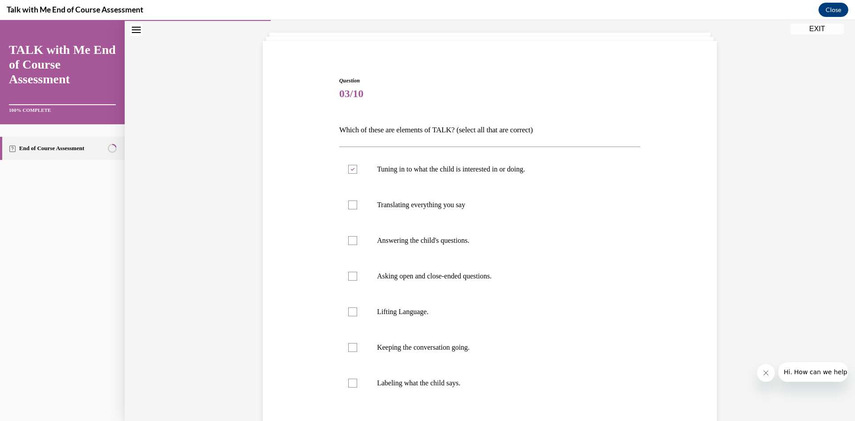
checkbox input "true"
click at [401, 317] on label "Lifting Language." at bounding box center [490, 312] width 302 height 36
click at [357, 316] on input "Lifting Language." at bounding box center [352, 311] width 9 height 9
checkbox input "true"
click at [403, 347] on p "Keeping the conversation going." at bounding box center [497, 347] width 241 height 9
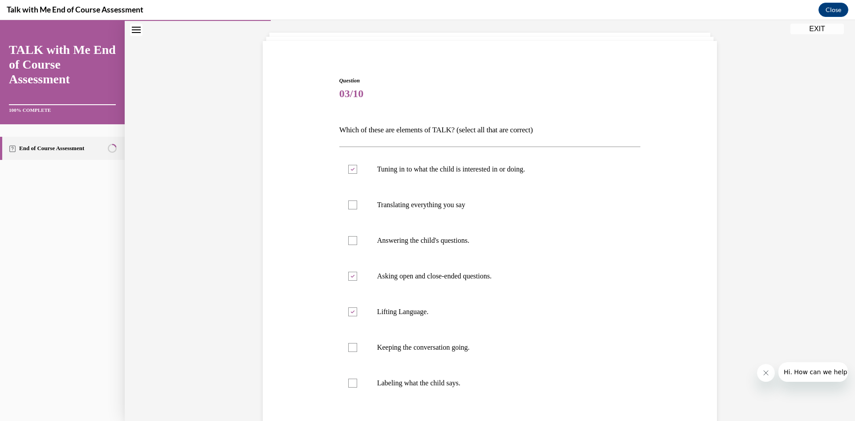
click at [357, 347] on input "Keeping the conversation going." at bounding box center [352, 347] width 9 height 9
checkbox input "true"
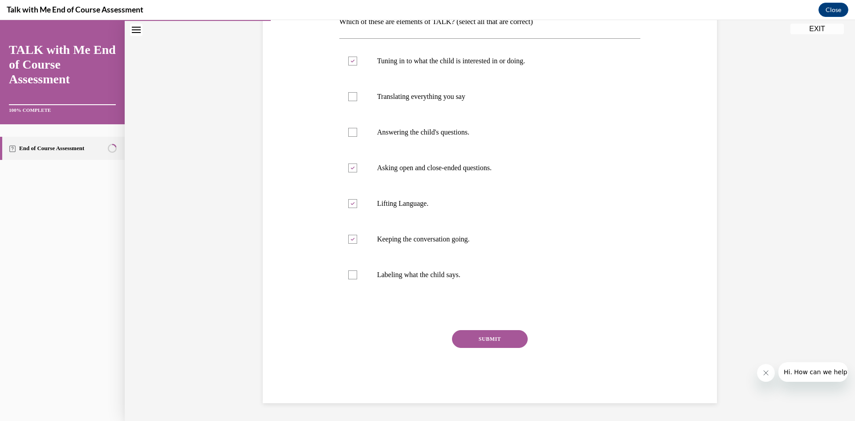
click at [510, 338] on button "SUBMIT" at bounding box center [490, 339] width 76 height 18
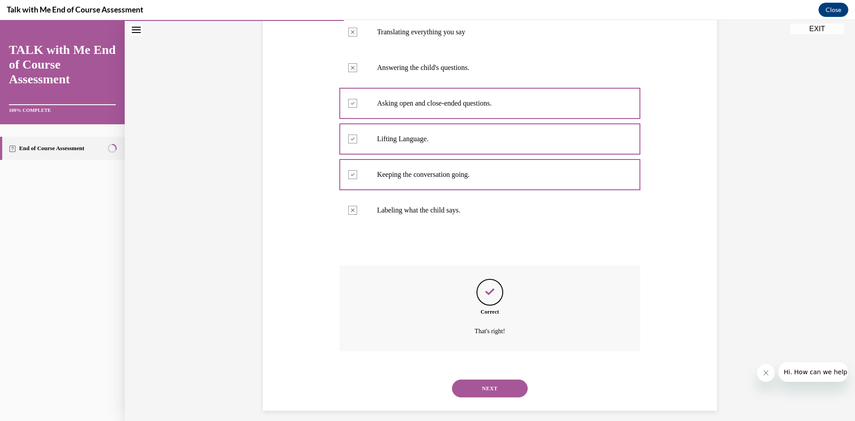
scroll to position [228, 0]
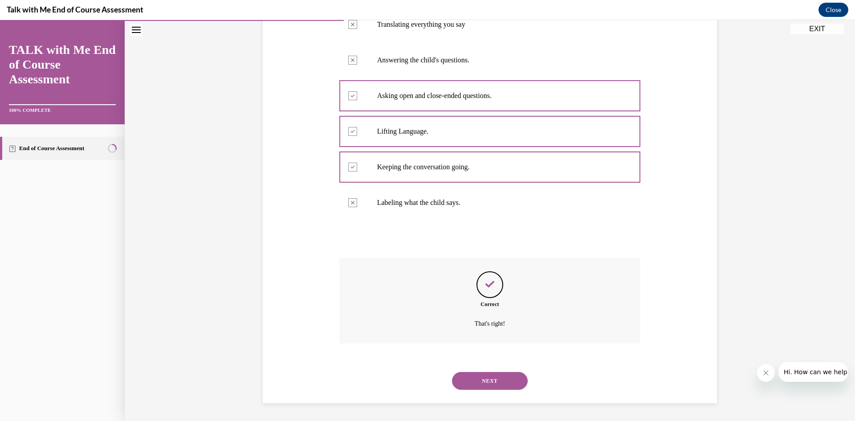
click at [506, 379] on button "NEXT" at bounding box center [490, 381] width 76 height 18
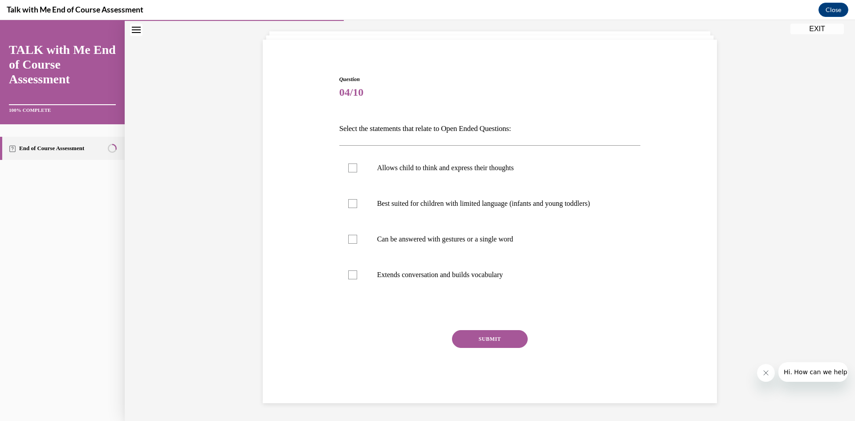
scroll to position [49, 0]
click at [437, 168] on p "Allows child to think and express their thoughts" at bounding box center [497, 167] width 241 height 9
click at [357, 168] on input "Allows child to think and express their thoughts" at bounding box center [352, 167] width 9 height 9
checkbox input "true"
click at [435, 273] on p "Extends conversation and builds vocabulary" at bounding box center [497, 274] width 241 height 9
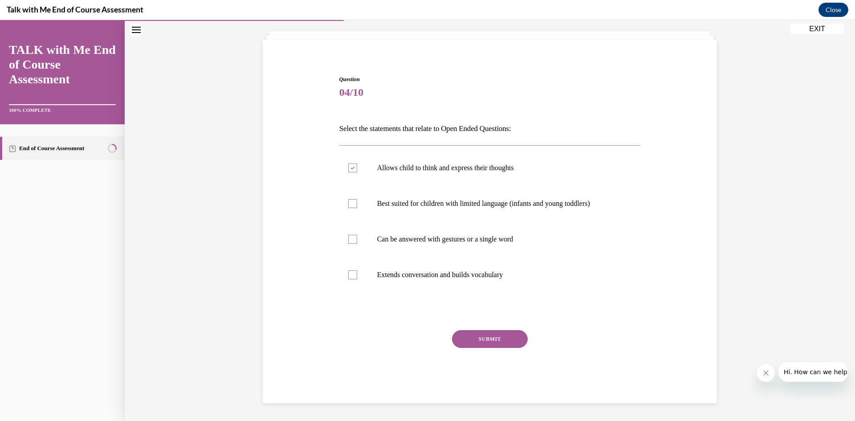
click at [357, 273] on input "Extends conversation and builds vocabulary" at bounding box center [352, 274] width 9 height 9
checkbox input "true"
click at [479, 338] on button "SUBMIT" at bounding box center [490, 339] width 76 height 18
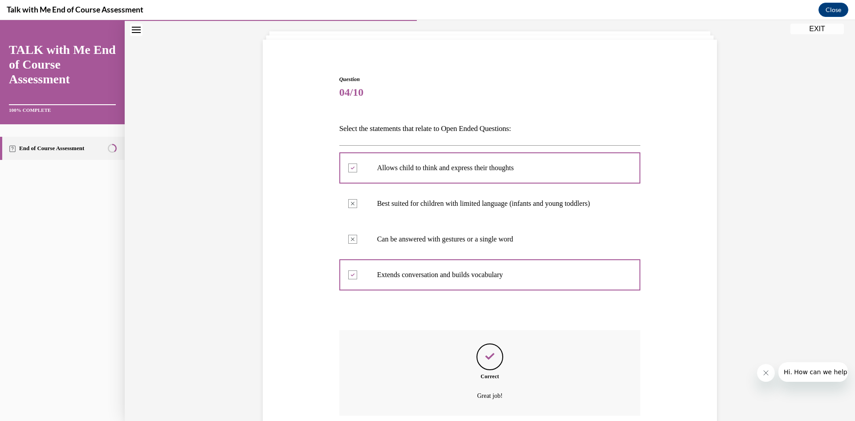
scroll to position [121, 0]
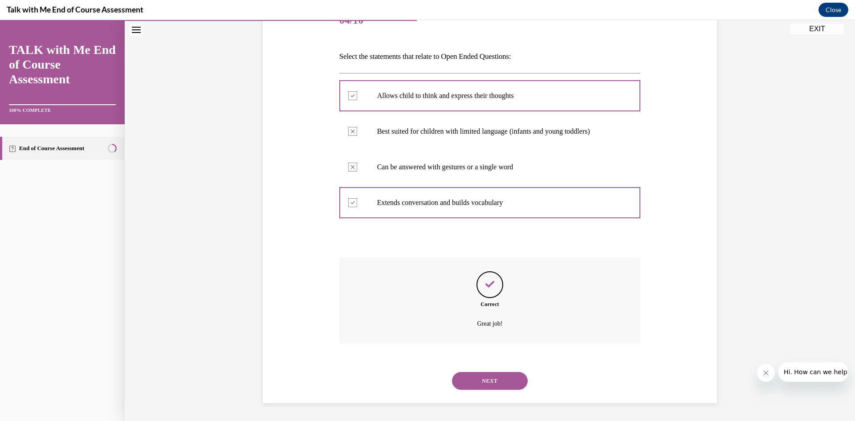
click at [510, 374] on button "NEXT" at bounding box center [490, 381] width 76 height 18
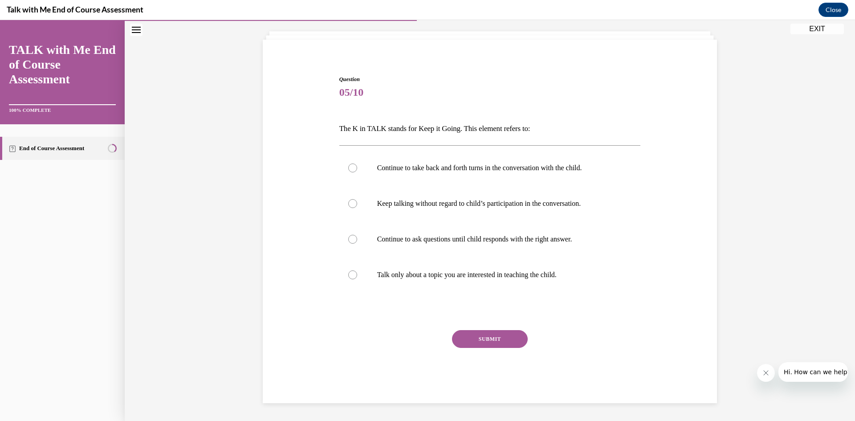
scroll to position [49, 0]
click at [435, 171] on p "Continue to take back and forth turns in the conversation with the child." at bounding box center [497, 167] width 241 height 9
click at [357, 171] on input "Continue to take back and forth turns in the conversation with the child." at bounding box center [352, 167] width 9 height 9
radio input "true"
click at [494, 333] on button "SUBMIT" at bounding box center [490, 339] width 76 height 18
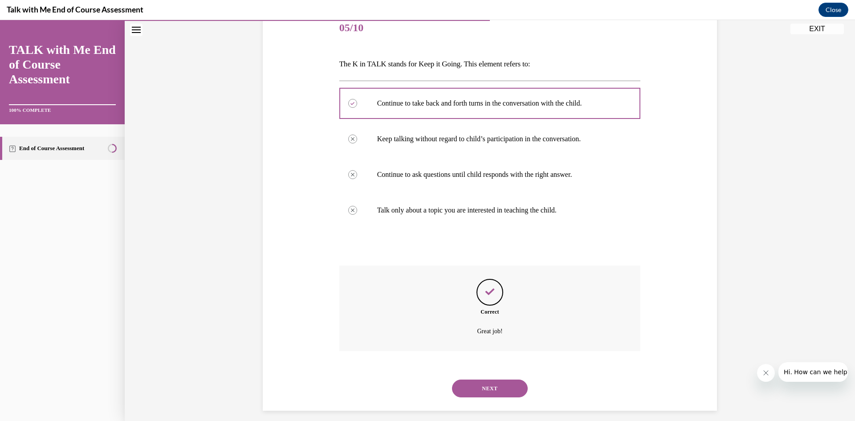
scroll to position [121, 0]
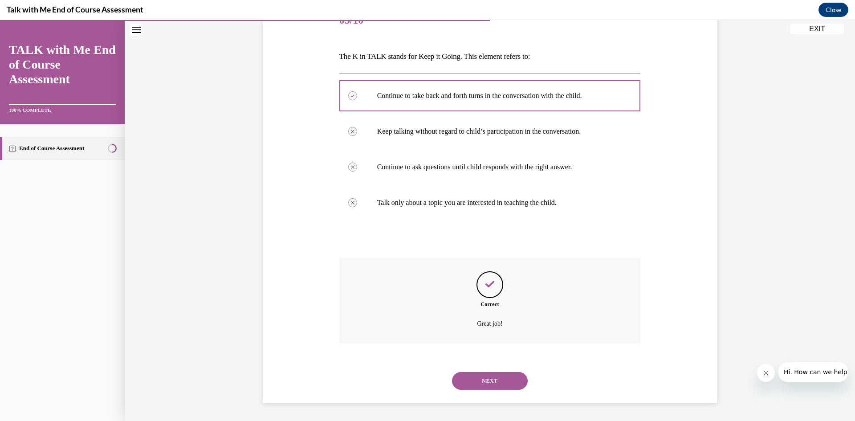
click at [502, 380] on button "NEXT" at bounding box center [490, 381] width 76 height 18
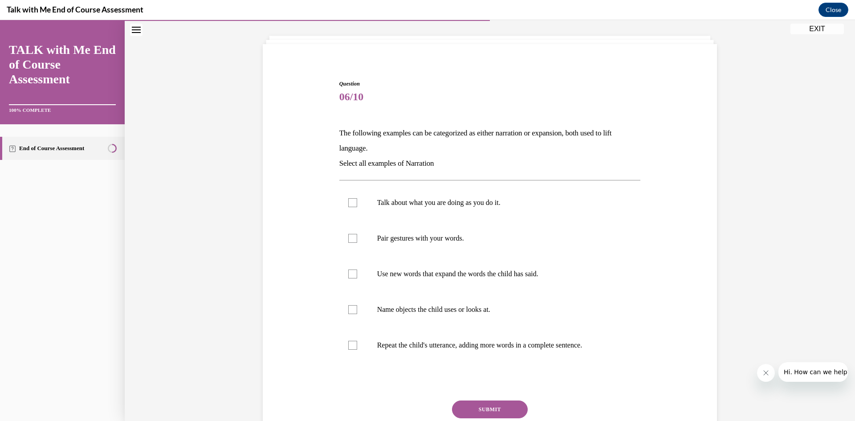
scroll to position [46, 0]
click at [420, 204] on p "Talk about what you are doing as you do it." at bounding box center [497, 200] width 241 height 9
click at [357, 204] on input "Talk about what you are doing as you do it." at bounding box center [352, 200] width 9 height 9
checkbox input "true"
click at [415, 236] on p "Pair gestures with your words." at bounding box center [497, 236] width 241 height 9
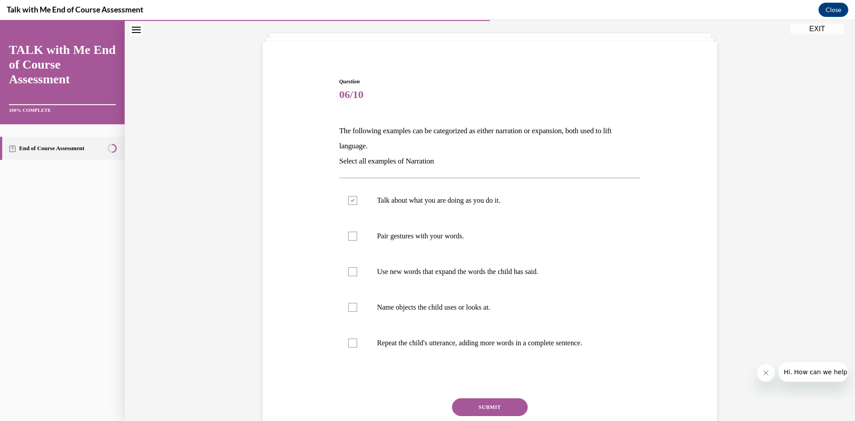
click at [357, 236] on input "Pair gestures with your words." at bounding box center [352, 236] width 9 height 9
checkbox input "true"
click at [418, 310] on p "Name objects the child uses or looks at." at bounding box center [497, 307] width 241 height 9
click at [357, 310] on input "Name objects the child uses or looks at." at bounding box center [352, 307] width 9 height 9
checkbox input "true"
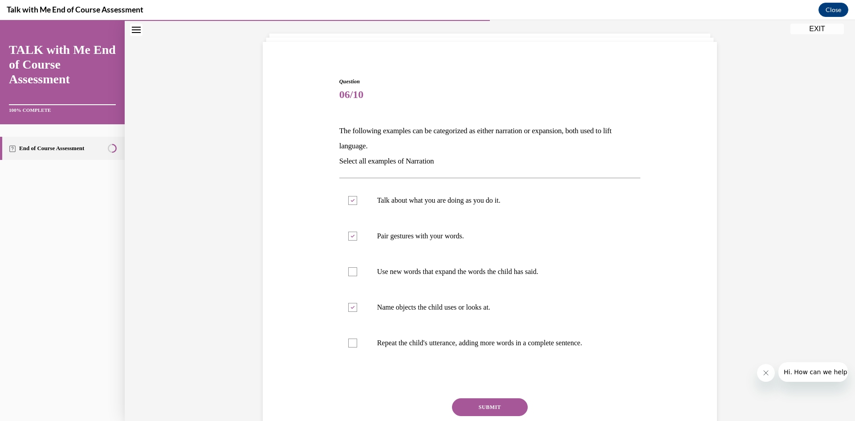
click at [502, 401] on button "SUBMIT" at bounding box center [490, 407] width 76 height 18
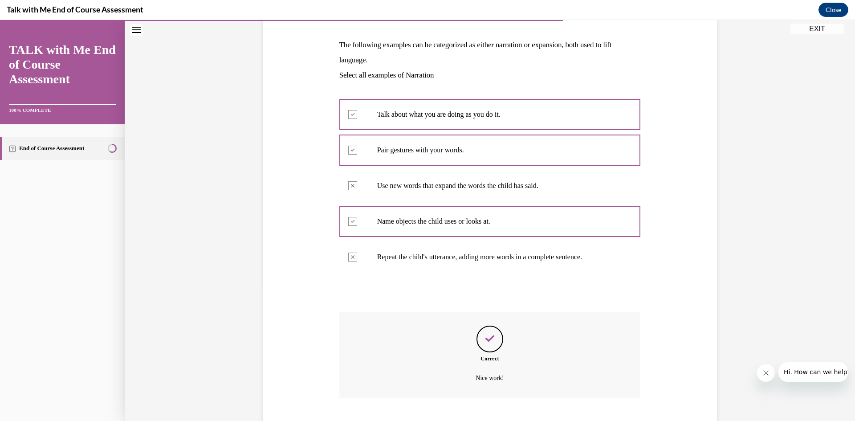
scroll to position [187, 0]
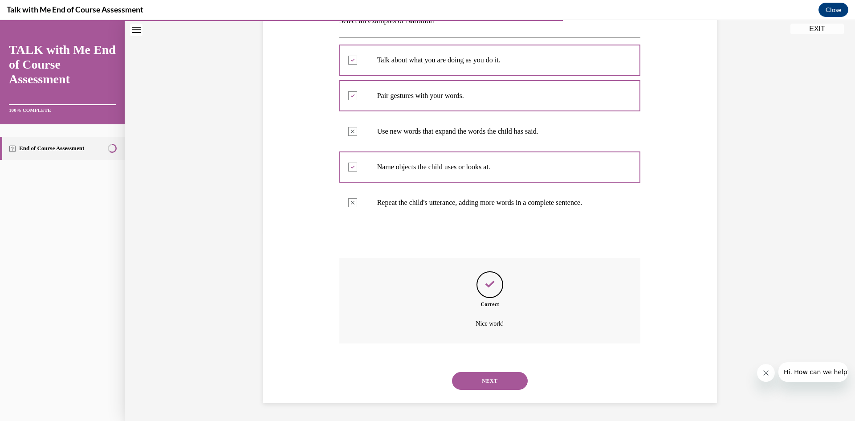
click at [505, 374] on button "NEXT" at bounding box center [490, 381] width 76 height 18
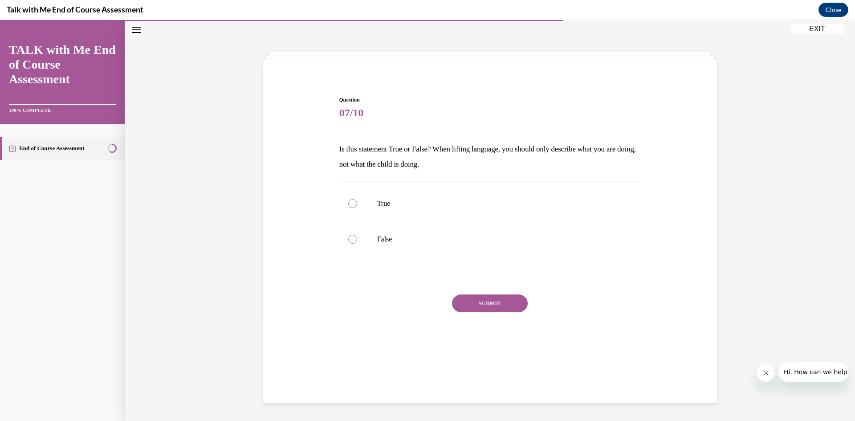
scroll to position [28, 0]
click at [394, 244] on label "False" at bounding box center [490, 239] width 302 height 36
click at [357, 244] on input "False" at bounding box center [352, 239] width 9 height 9
radio input "true"
click at [483, 299] on button "SUBMIT" at bounding box center [490, 303] width 76 height 18
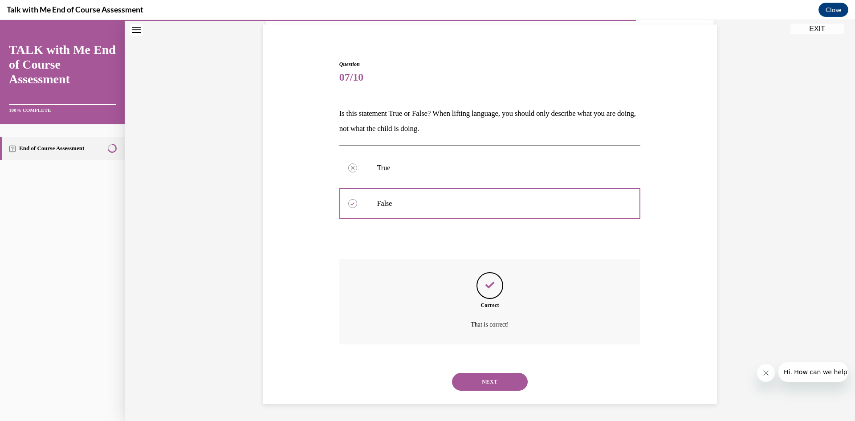
scroll to position [65, 0]
click at [485, 379] on button "NEXT" at bounding box center [490, 381] width 76 height 18
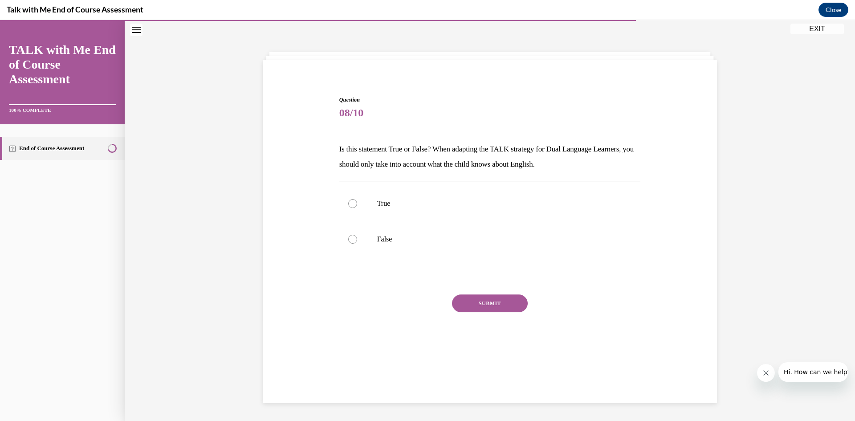
click at [390, 238] on p "False" at bounding box center [497, 239] width 241 height 9
click at [357, 238] on input "False" at bounding box center [352, 239] width 9 height 9
radio input "true"
click at [495, 305] on button "SUBMIT" at bounding box center [490, 303] width 76 height 18
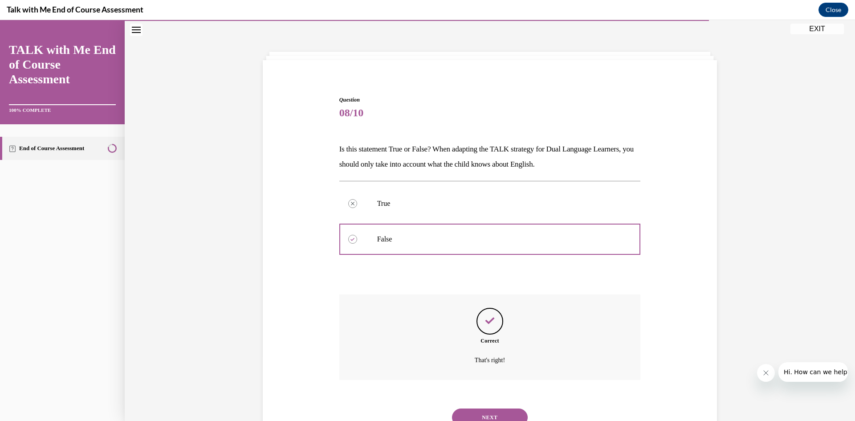
scroll to position [65, 0]
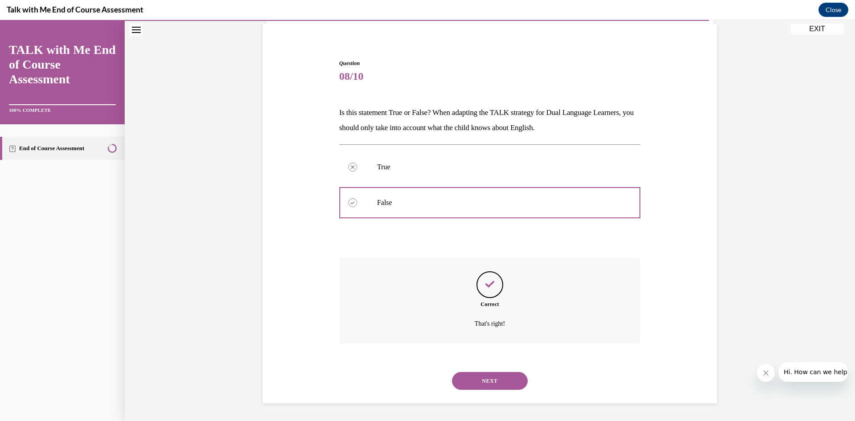
click at [498, 378] on button "NEXT" at bounding box center [490, 381] width 76 height 18
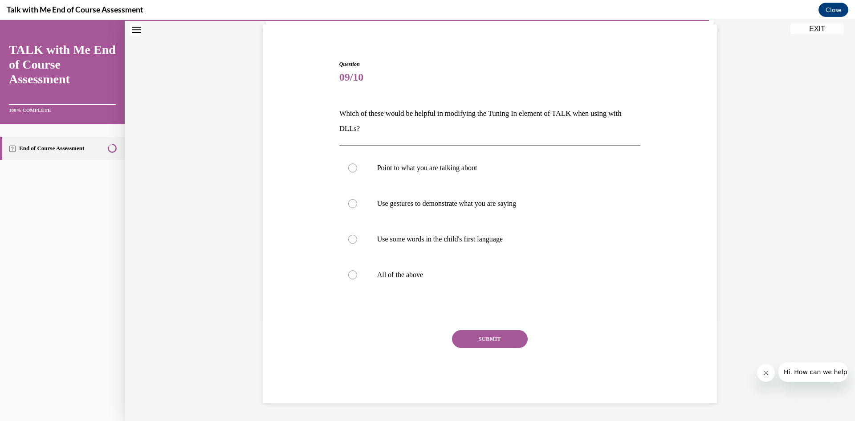
scroll to position [46, 0]
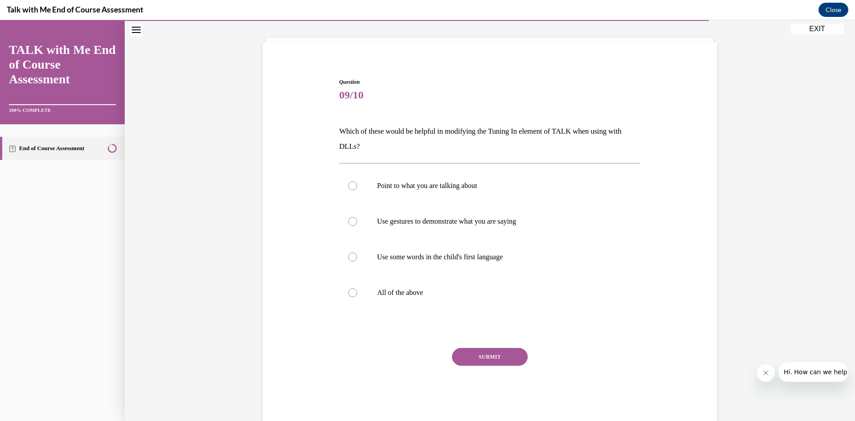
click at [406, 297] on label "All of the above" at bounding box center [490, 293] width 302 height 36
click at [357, 297] on input "All of the above" at bounding box center [352, 292] width 9 height 9
radio input "true"
click at [485, 349] on button "SUBMIT" at bounding box center [490, 357] width 76 height 18
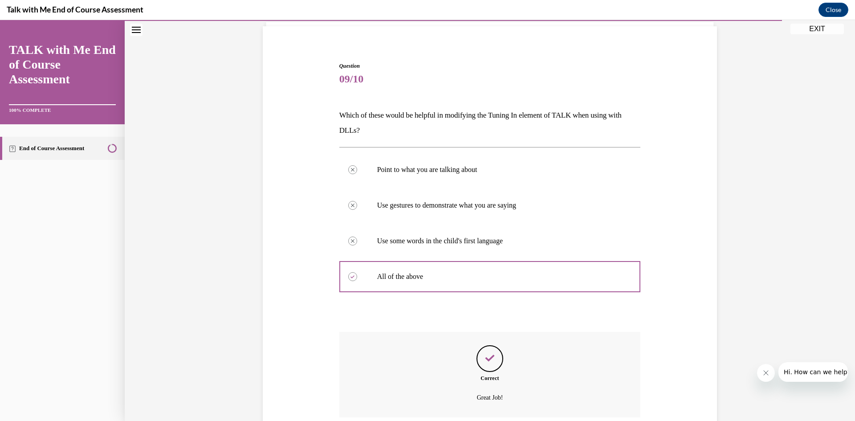
scroll to position [136, 0]
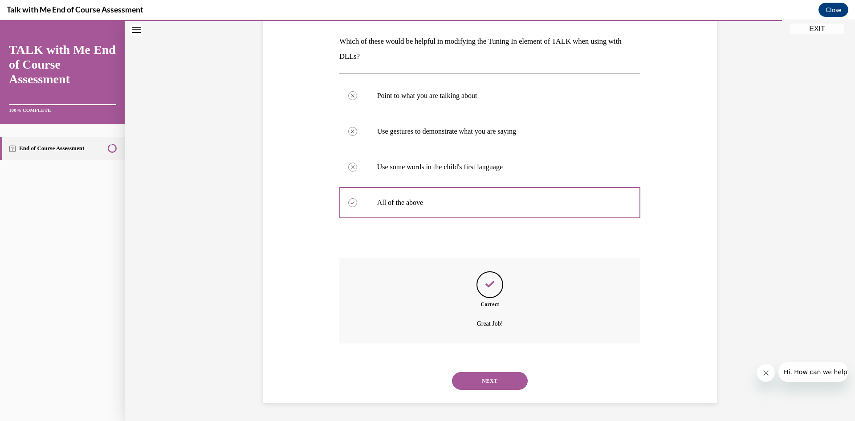
click at [497, 375] on button "NEXT" at bounding box center [490, 381] width 76 height 18
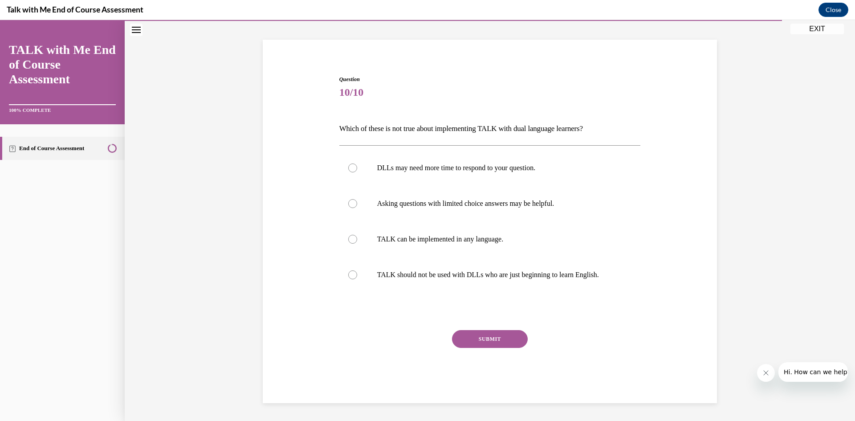
scroll to position [49, 0]
click at [460, 271] on p "TALK should not be used with DLLs who are just beginning to learn English." at bounding box center [497, 274] width 241 height 9
click at [357, 271] on input "TALK should not be used with DLLs who are just beginning to learn English." at bounding box center [352, 274] width 9 height 9
radio input "true"
click at [493, 331] on button "SUBMIT" at bounding box center [490, 339] width 76 height 18
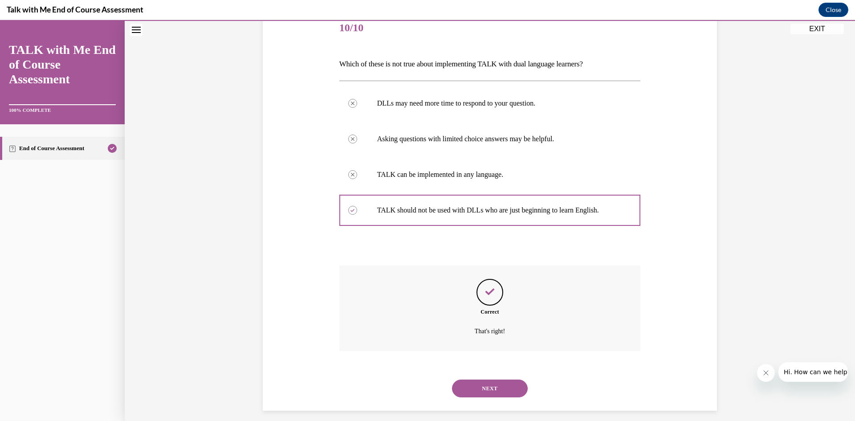
scroll to position [121, 0]
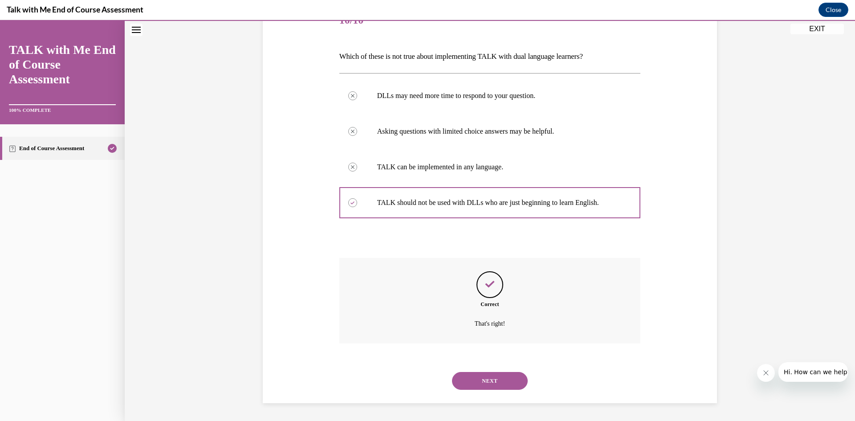
click at [510, 379] on button "NEXT" at bounding box center [490, 381] width 76 height 18
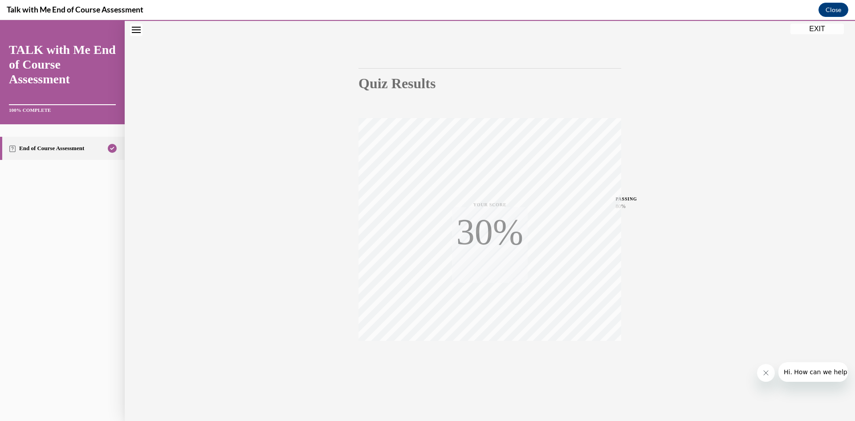
scroll to position [56, 0]
click at [819, 29] on button "EXIT" at bounding box center [817, 29] width 53 height 11
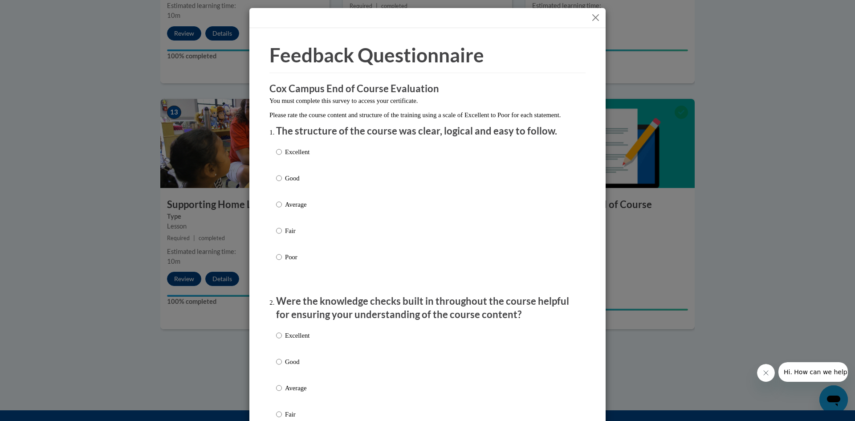
click at [306, 157] on p "Excellent" at bounding box center [297, 152] width 24 height 10
click at [282, 157] on input "Excellent" at bounding box center [279, 152] width 6 height 10
radio input "true"
click at [308, 340] on p "Excellent" at bounding box center [297, 335] width 24 height 10
click at [282, 340] on input "Excellent" at bounding box center [279, 335] width 6 height 10
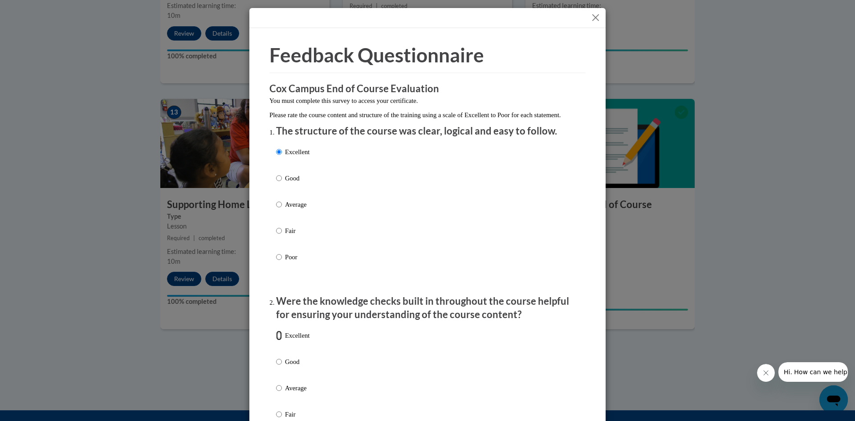
radio input "true"
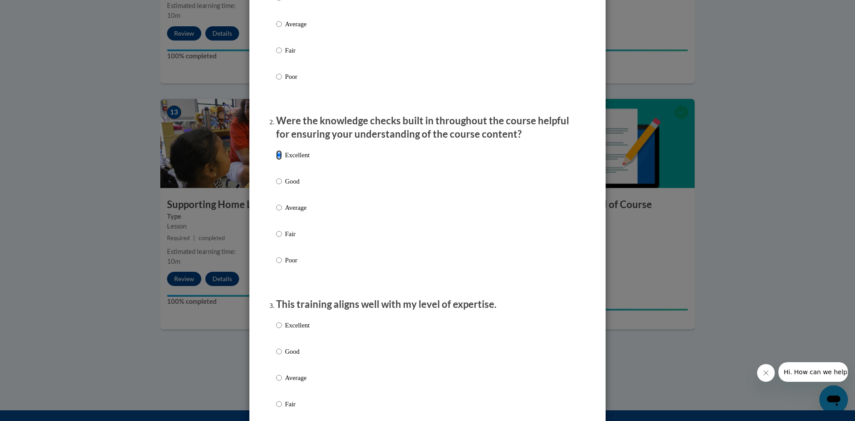
scroll to position [185, 0]
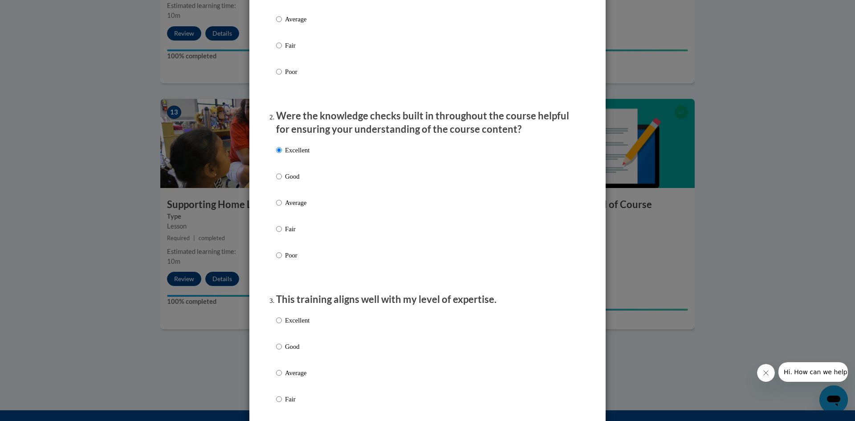
click at [302, 325] on p "Excellent" at bounding box center [297, 320] width 24 height 10
click at [282, 325] on input "Excellent" at bounding box center [279, 320] width 6 height 10
radio input "true"
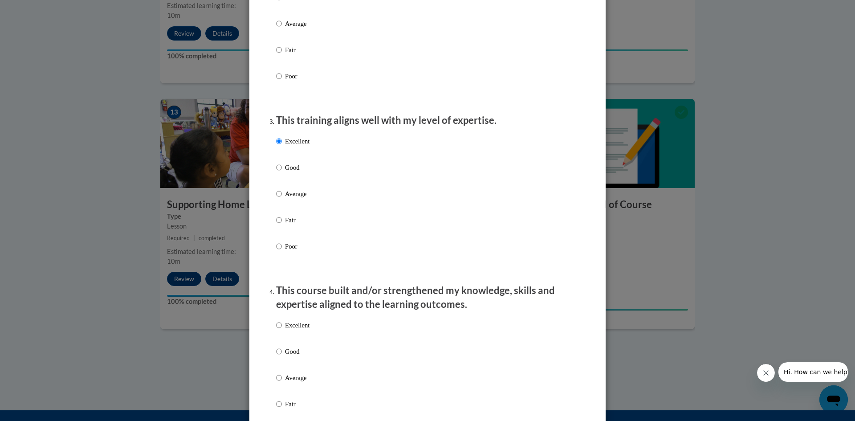
click at [306, 339] on label "Excellent" at bounding box center [292, 332] width 33 height 24
click at [282, 330] on input "Excellent" at bounding box center [279, 325] width 6 height 10
radio input "true"
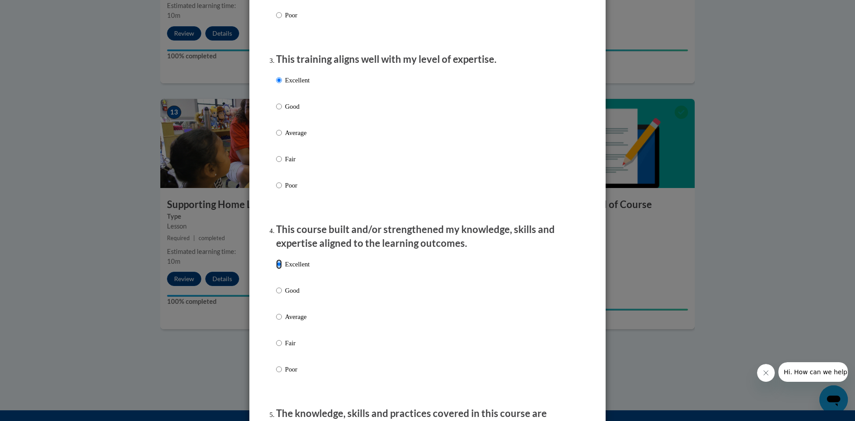
scroll to position [602, 0]
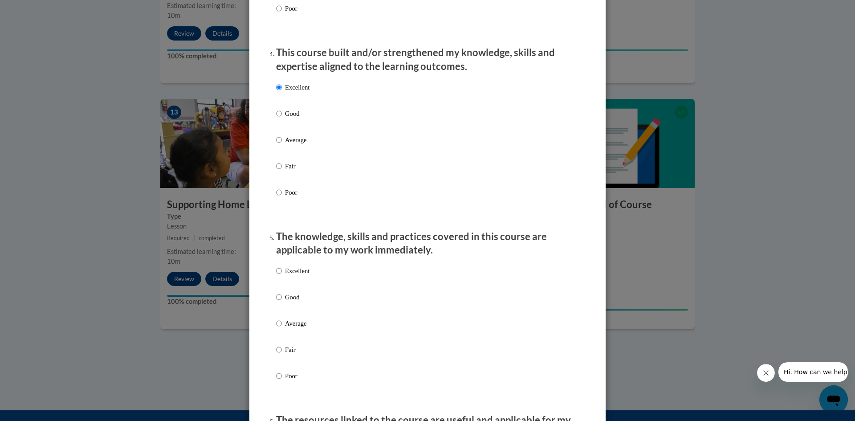
click at [304, 275] on p "Excellent" at bounding box center [297, 271] width 24 height 10
click at [282, 275] on input "Excellent" at bounding box center [279, 271] width 6 height 10
radio input "true"
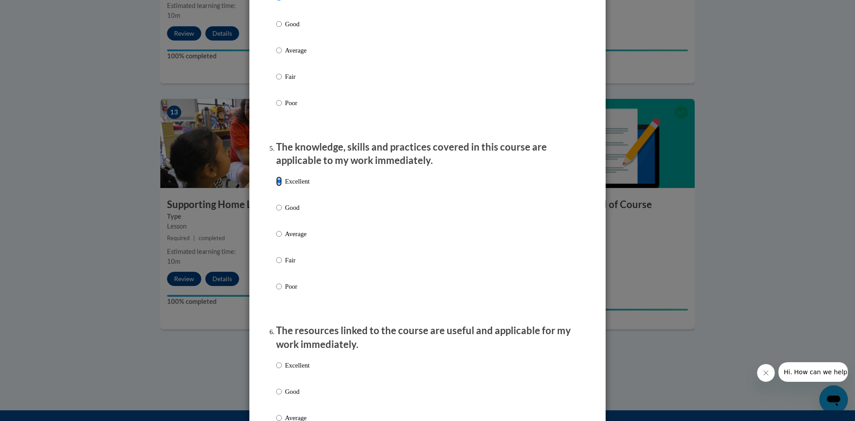
scroll to position [782, 0]
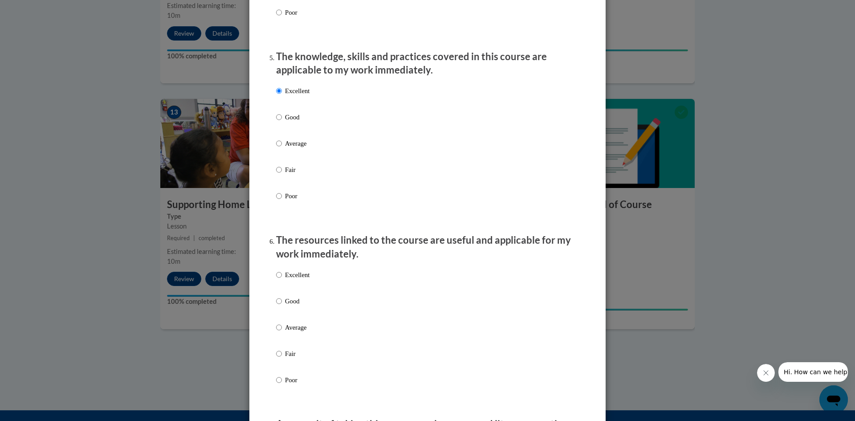
click at [306, 280] on p "Excellent" at bounding box center [297, 275] width 24 height 10
click at [282, 280] on input "Excellent" at bounding box center [279, 275] width 6 height 10
radio input "true"
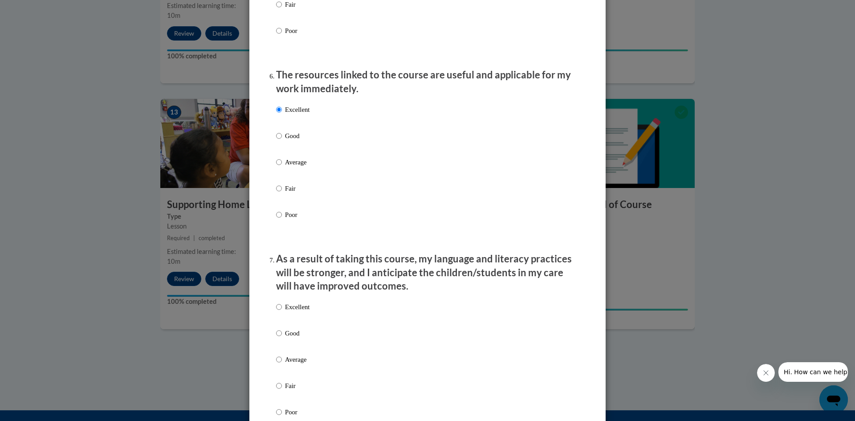
click at [303, 312] on p "Excellent" at bounding box center [297, 307] width 24 height 10
click at [282, 312] on input "Excellent" at bounding box center [279, 307] width 6 height 10
radio input "true"
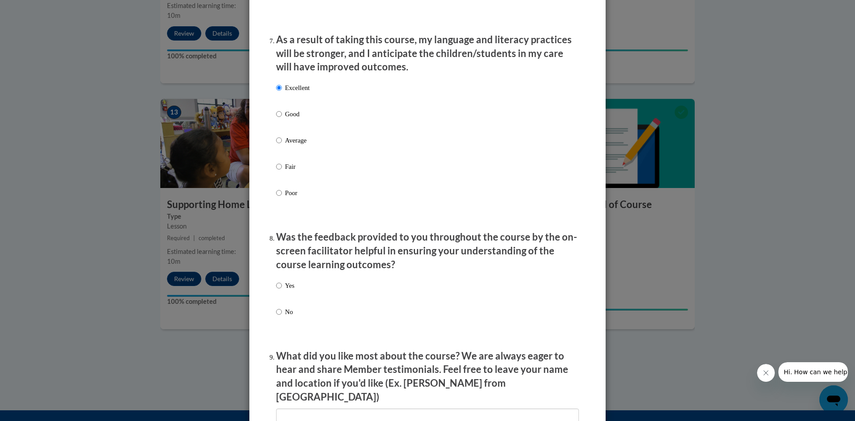
click at [293, 290] on p "Yes" at bounding box center [289, 286] width 9 height 10
click at [282, 290] on input "Yes" at bounding box center [279, 286] width 6 height 10
radio input "true"
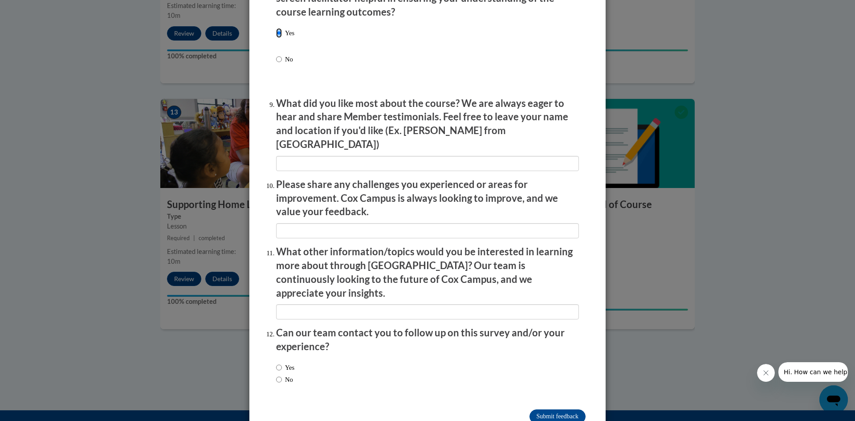
scroll to position [1430, 0]
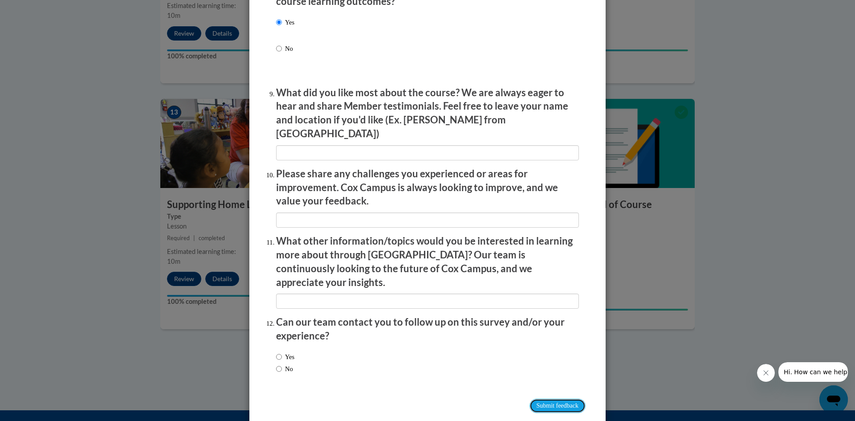
click at [548, 399] on input "Submit feedback" at bounding box center [558, 406] width 56 height 14
